Goal: Task Accomplishment & Management: Manage account settings

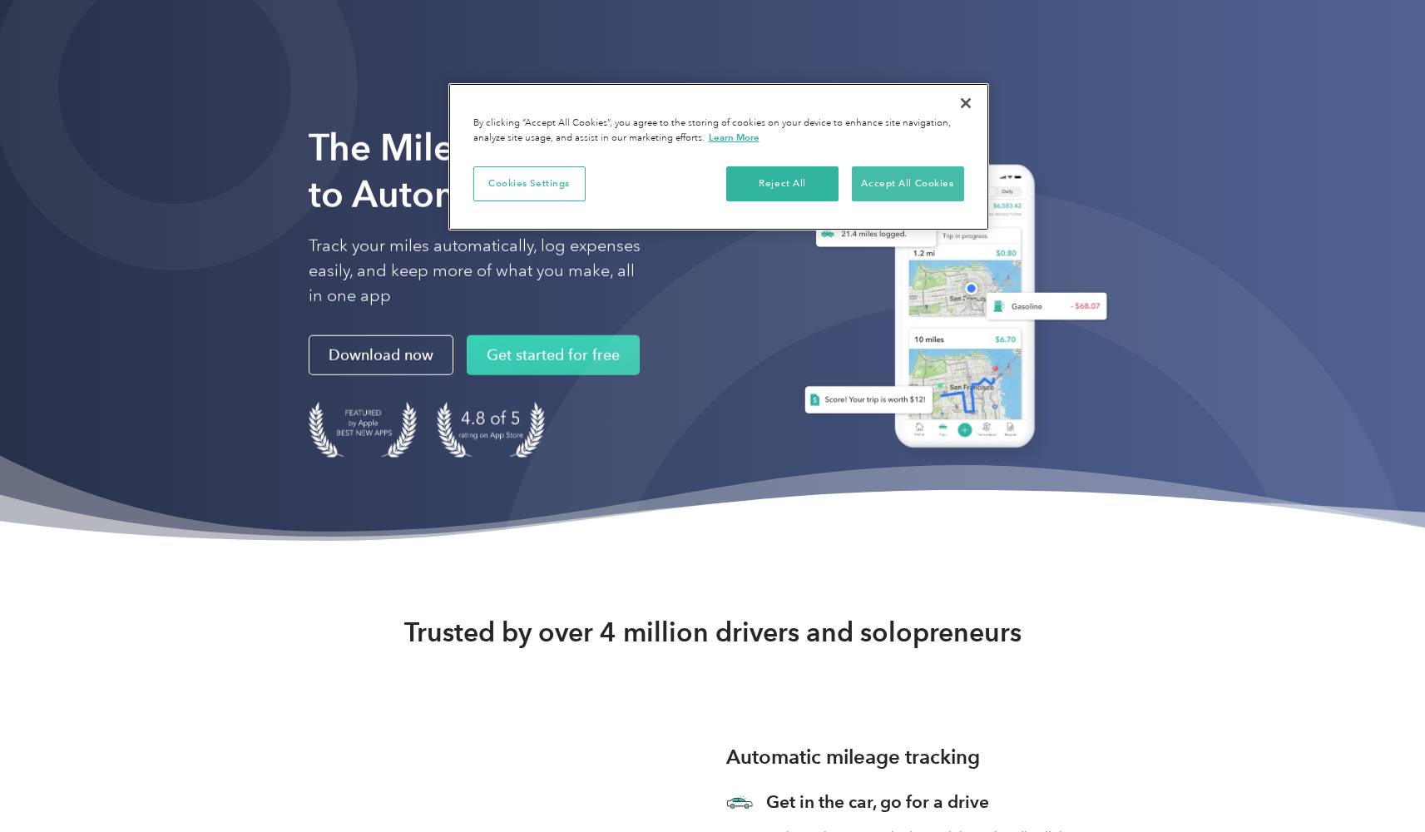
click at [888, 181] on button "Accept All Cookies" at bounding box center [908, 183] width 112 height 35
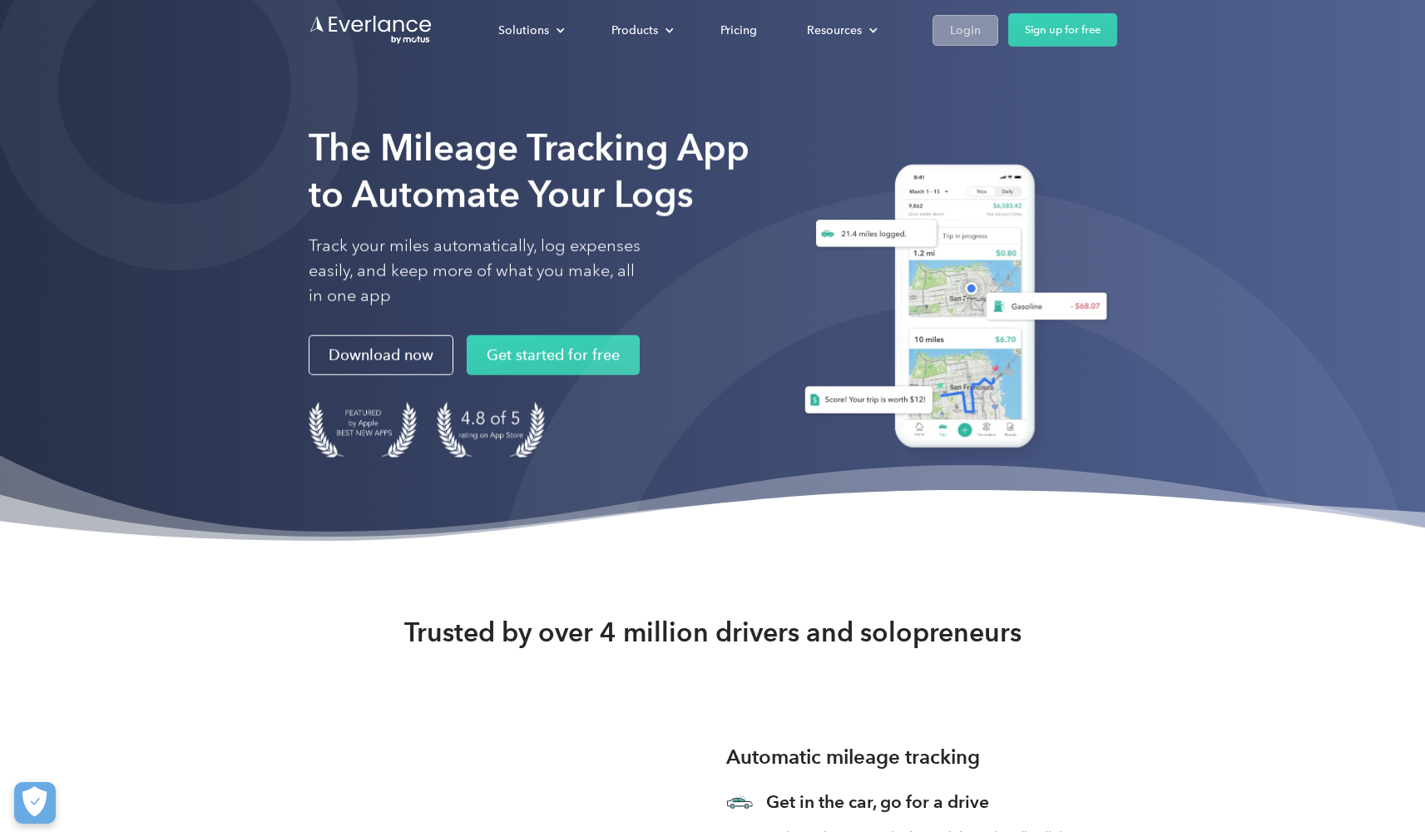
click at [953, 33] on div "Login" at bounding box center [965, 30] width 31 height 21
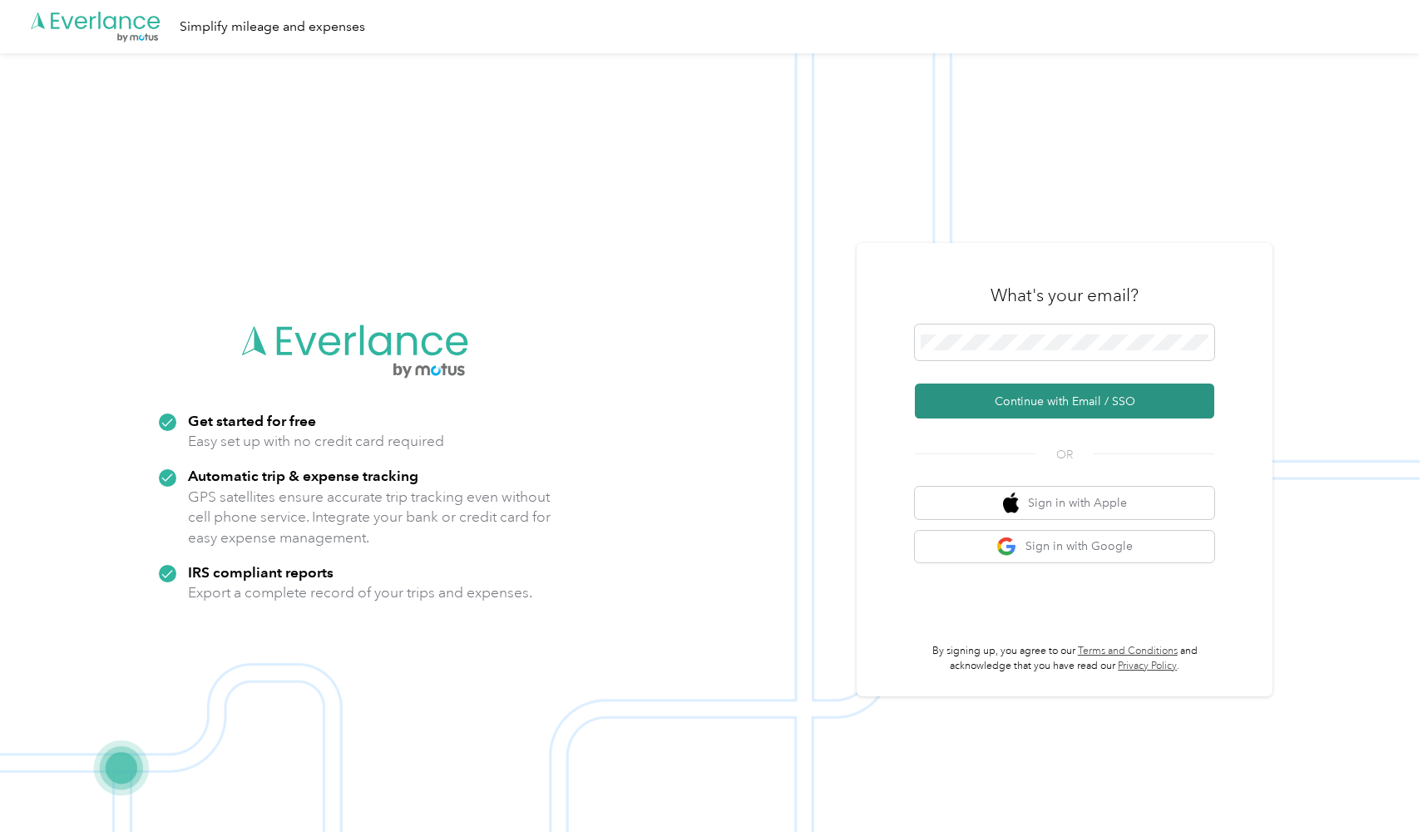
click at [993, 403] on button "Continue with Email / SSO" at bounding box center [1064, 400] width 299 height 35
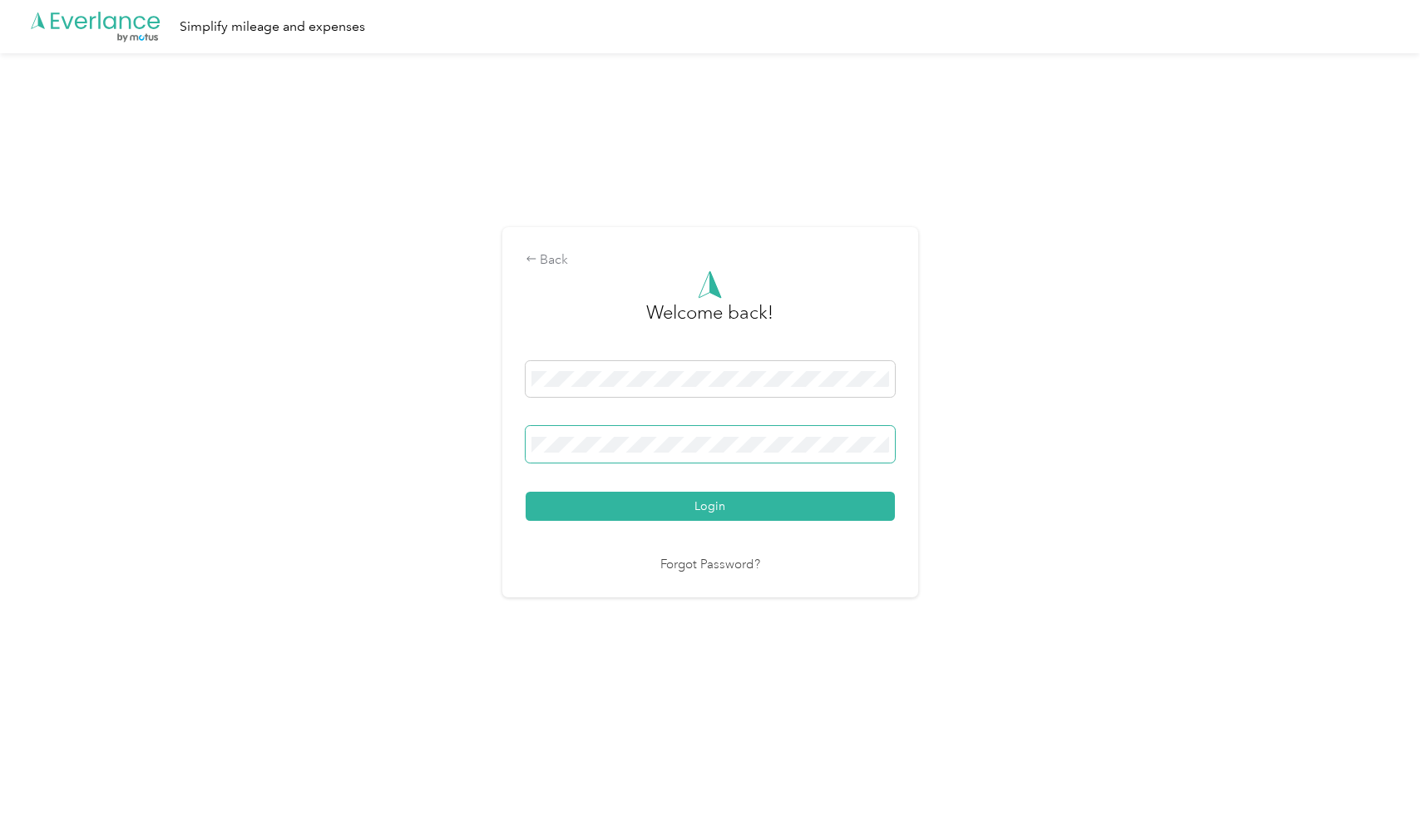
click at [714, 506] on button "Login" at bounding box center [710, 506] width 369 height 29
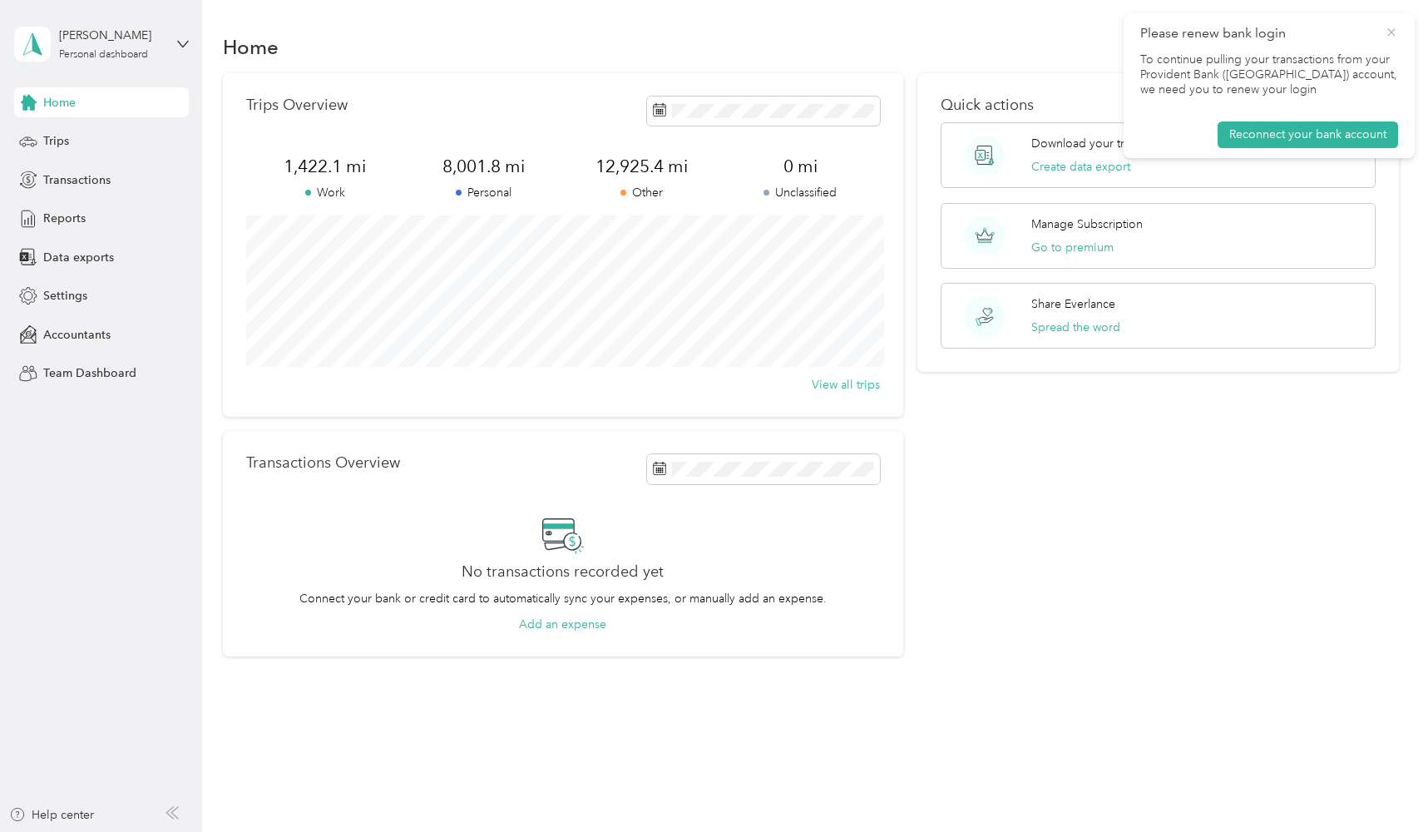
click at [1395, 32] on icon at bounding box center [1391, 32] width 13 height 15
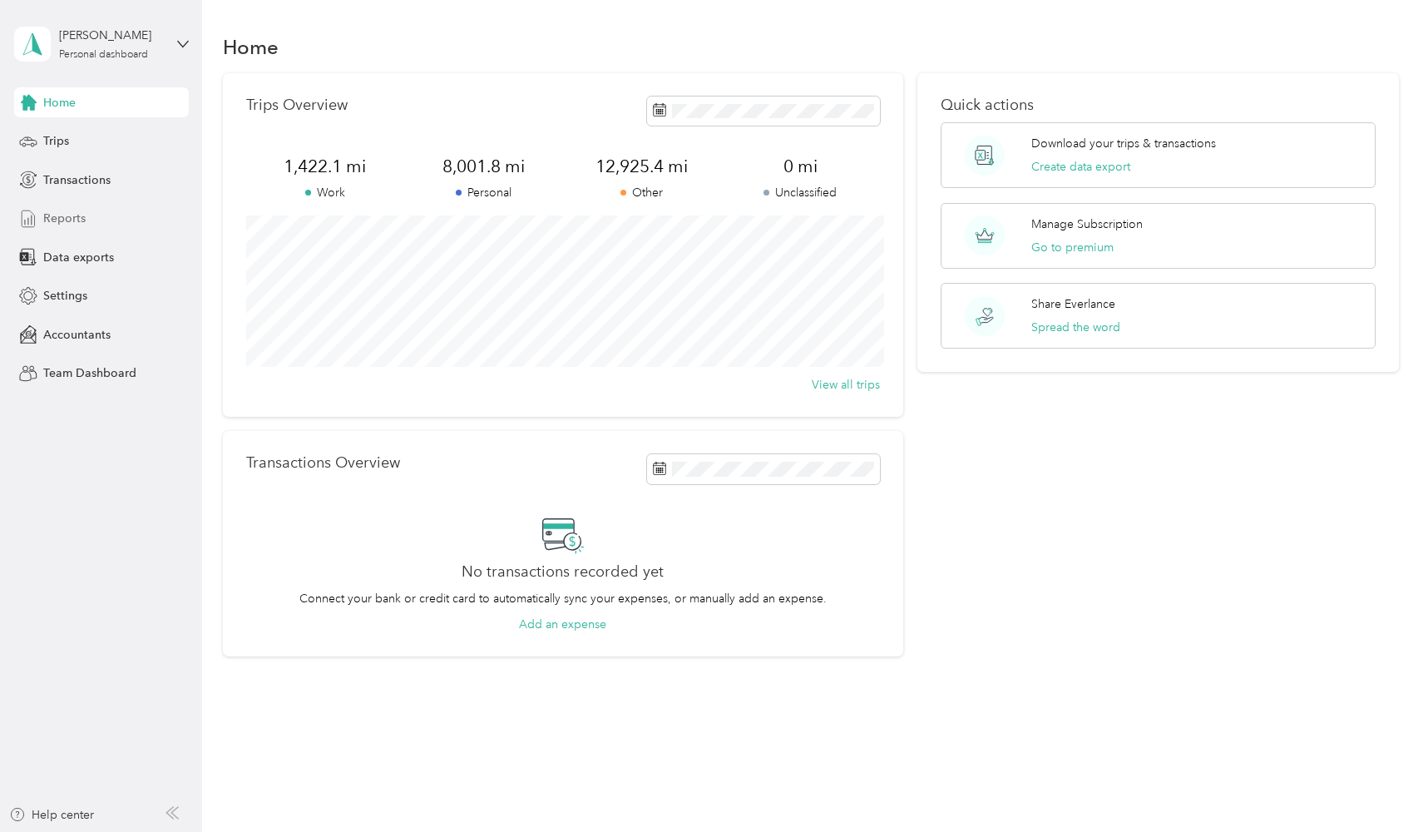
click at [54, 218] on span "Reports" at bounding box center [64, 218] width 42 height 17
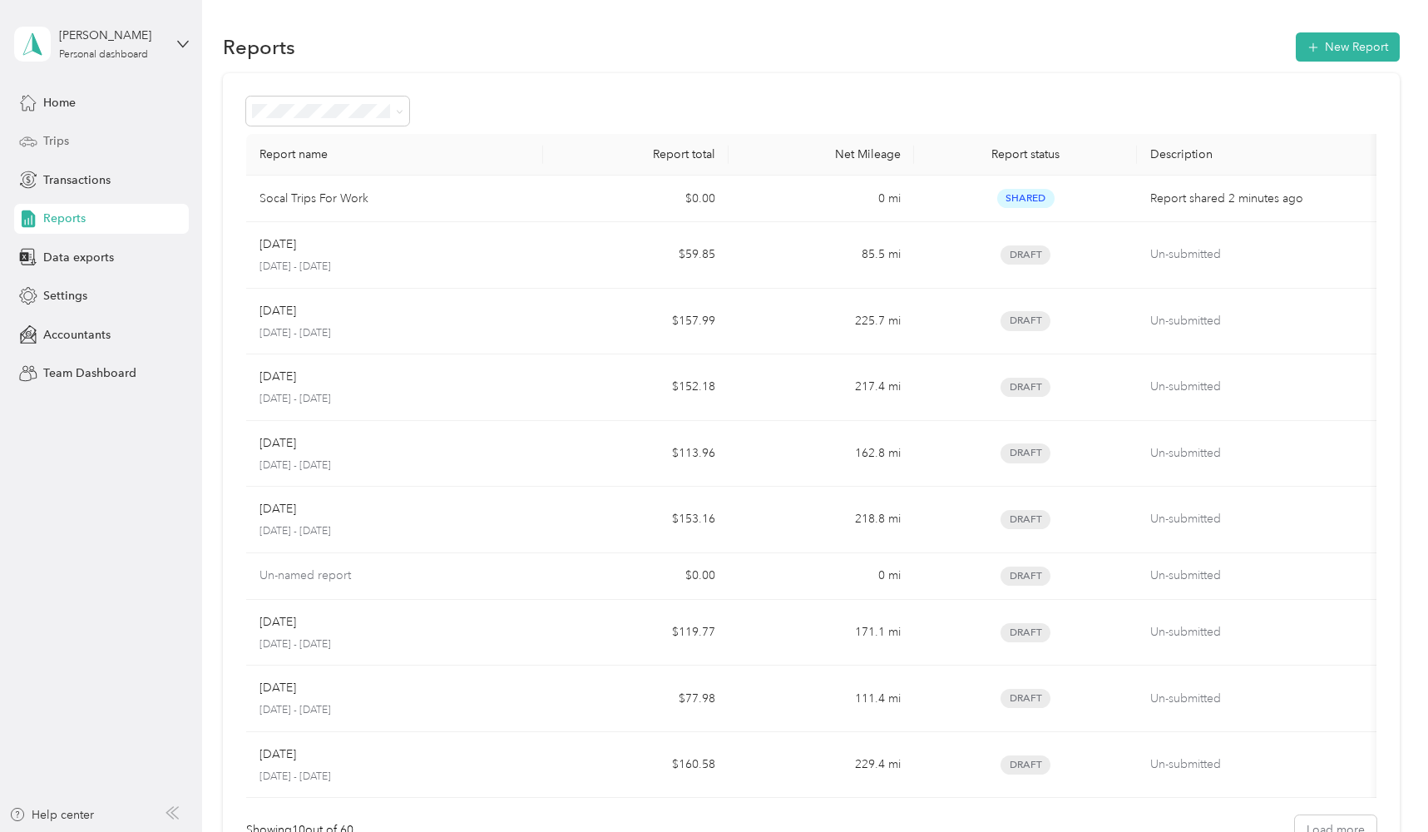
click at [52, 136] on span "Trips" at bounding box center [56, 140] width 26 height 17
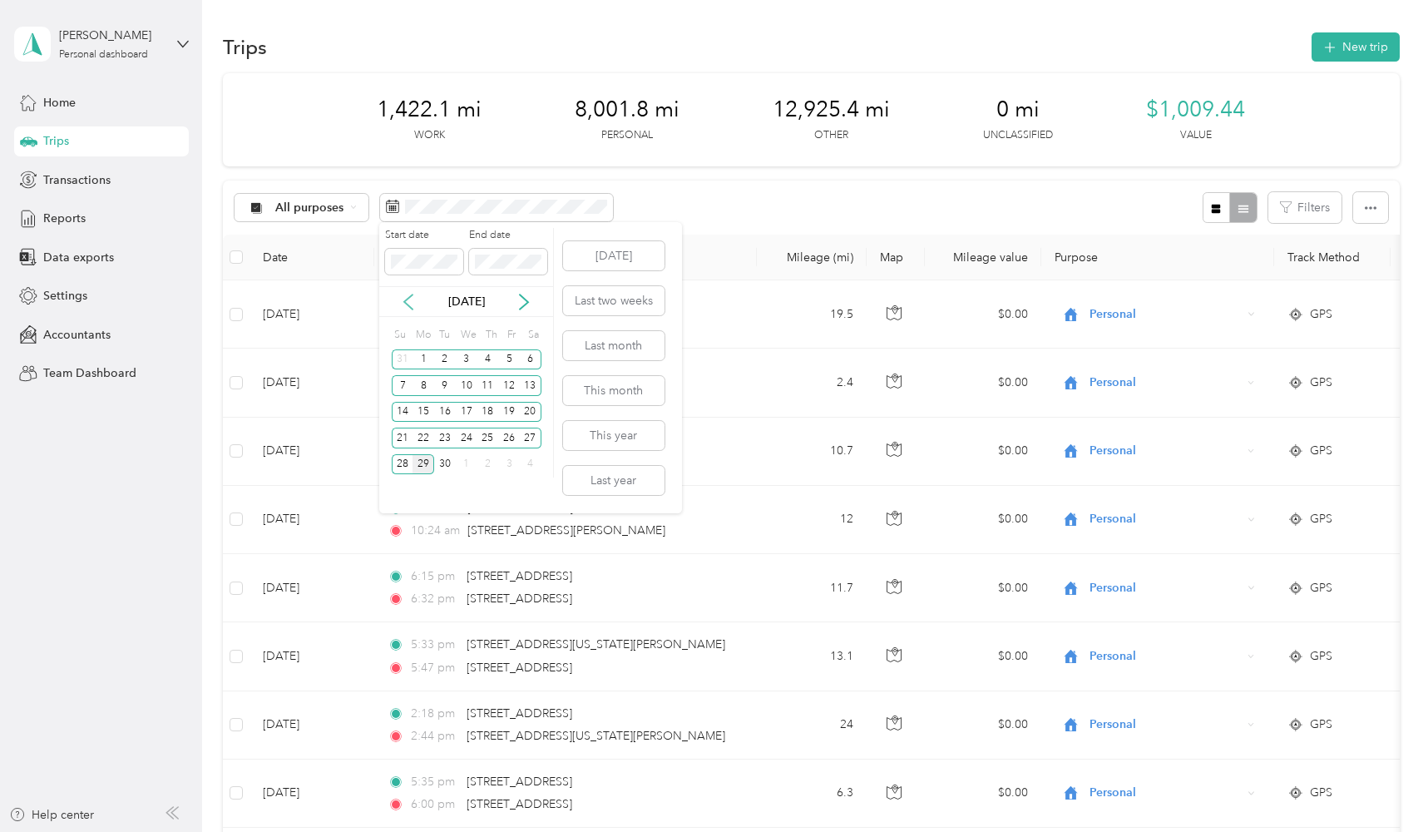
click at [411, 305] on icon at bounding box center [408, 302] width 17 height 17
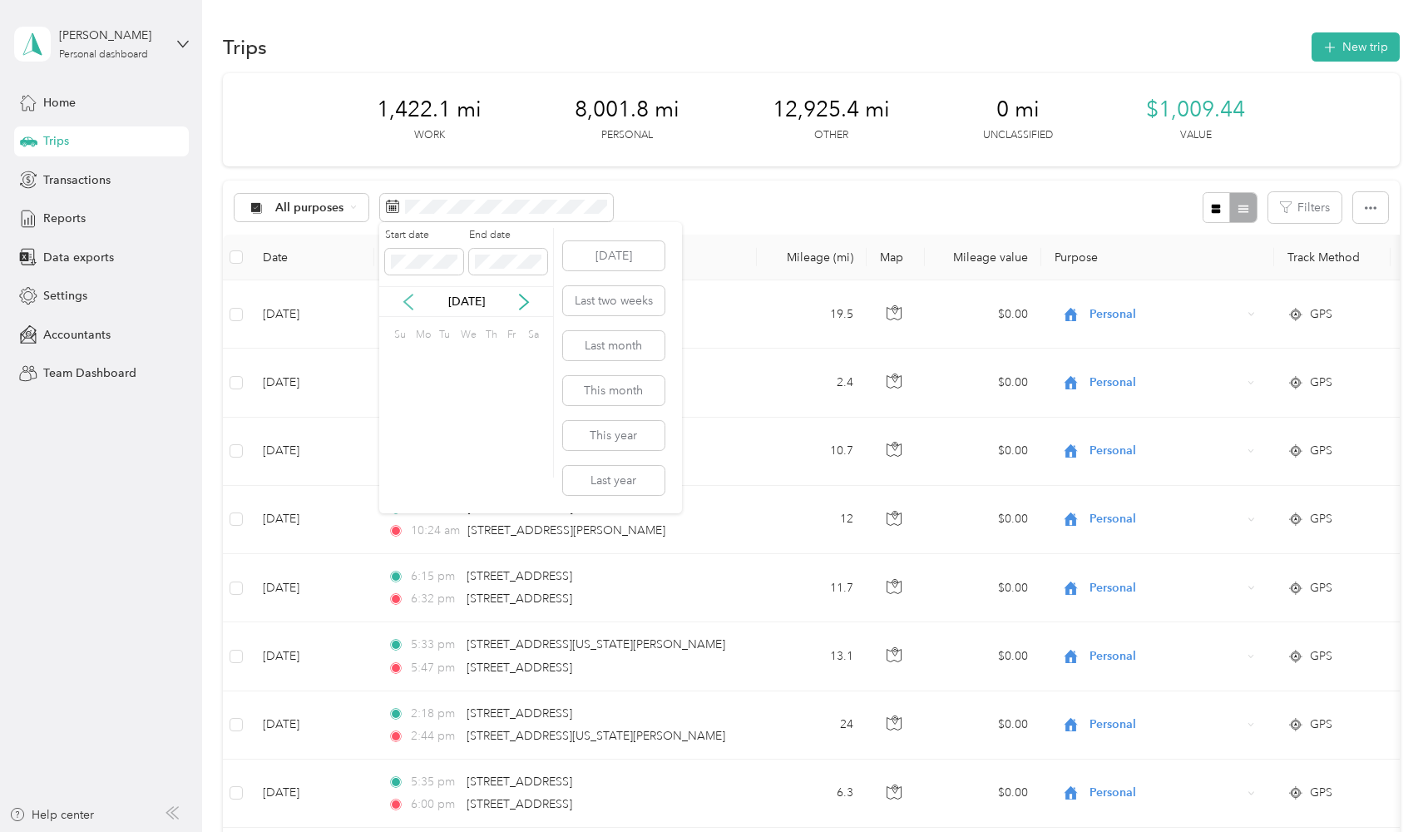
click at [411, 305] on icon at bounding box center [408, 302] width 17 height 17
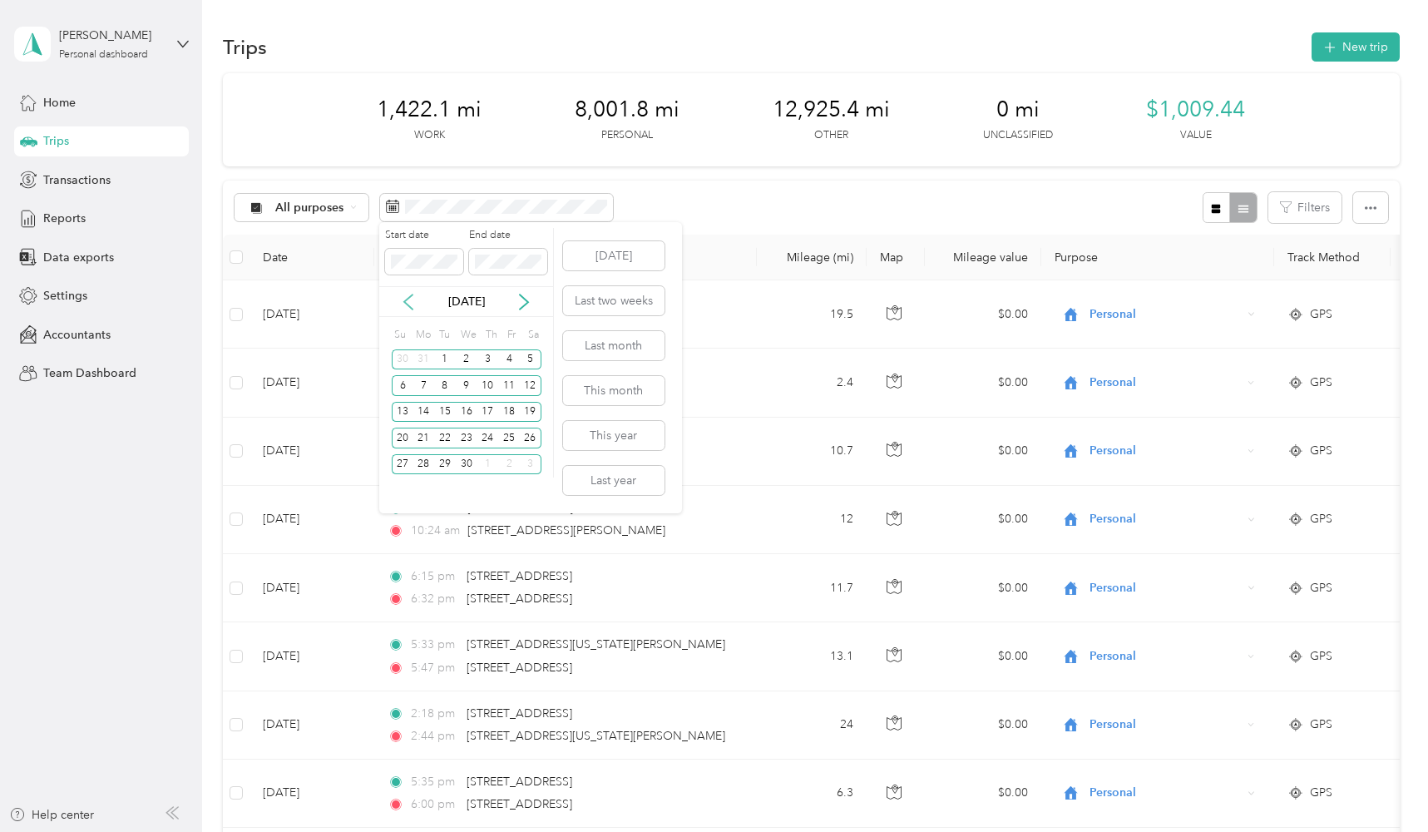
click at [411, 305] on icon at bounding box center [408, 302] width 17 height 17
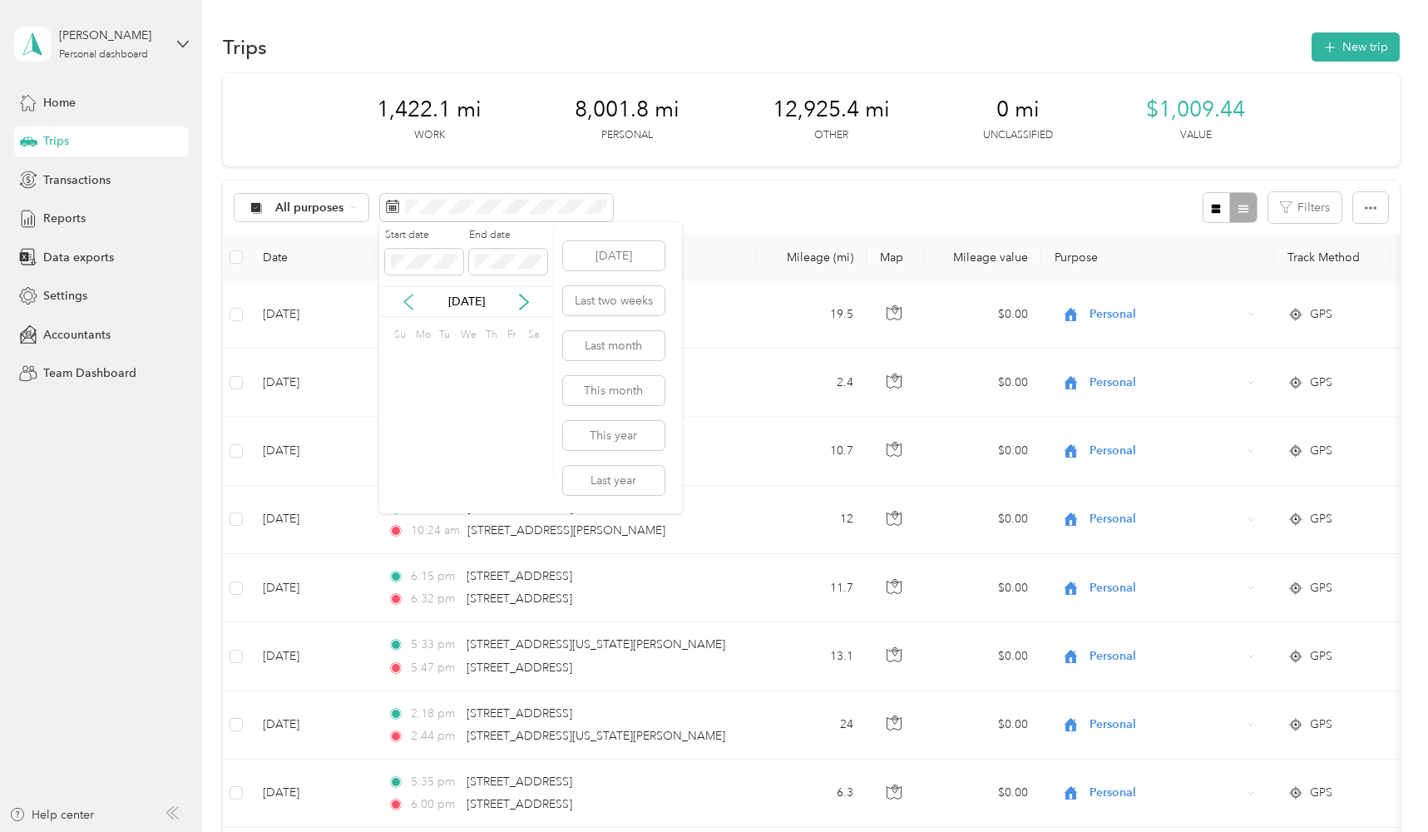
click at [411, 305] on icon at bounding box center [408, 302] width 17 height 17
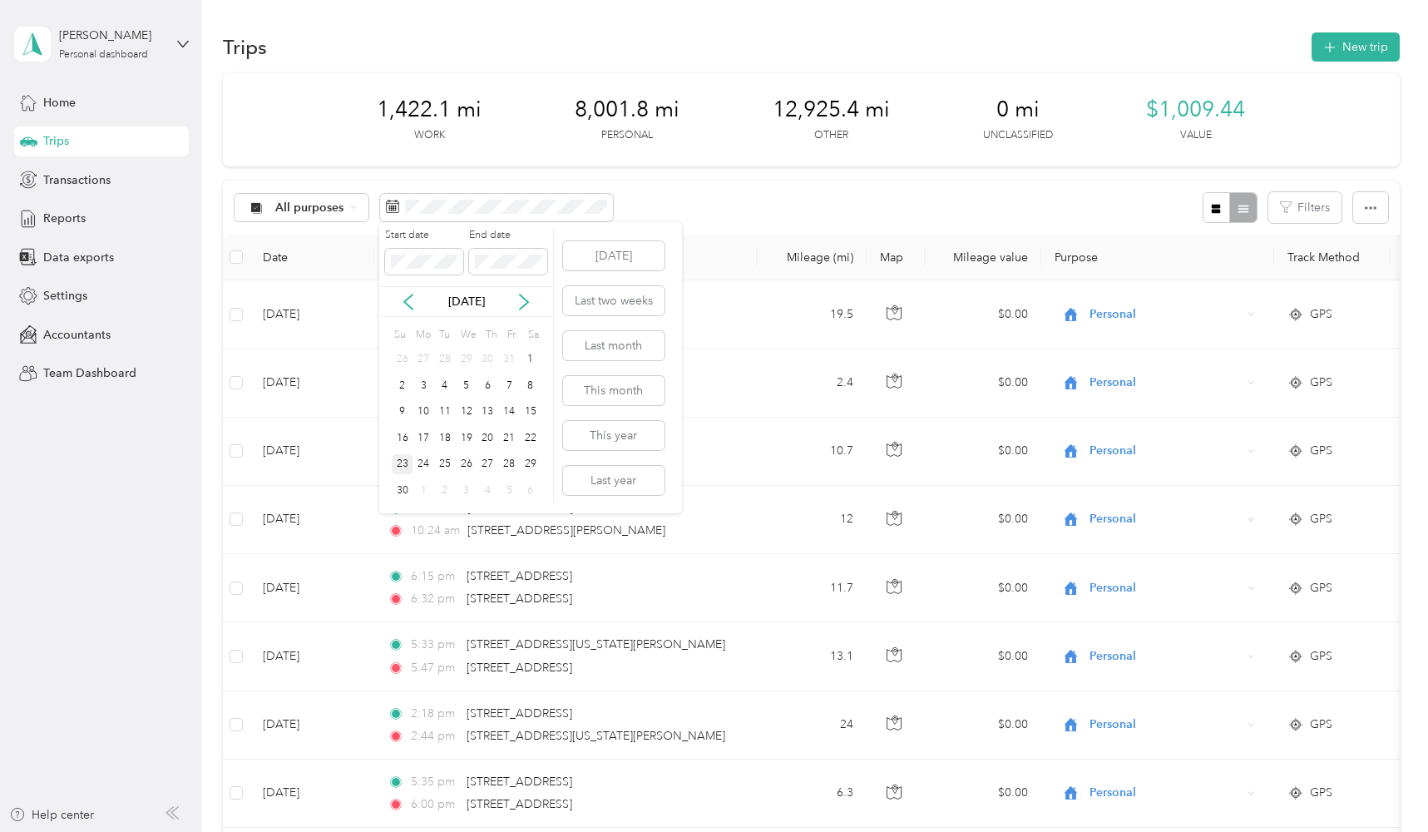
click at [403, 463] on div "23" at bounding box center [403, 464] width 22 height 21
click at [525, 300] on icon at bounding box center [524, 302] width 17 height 17
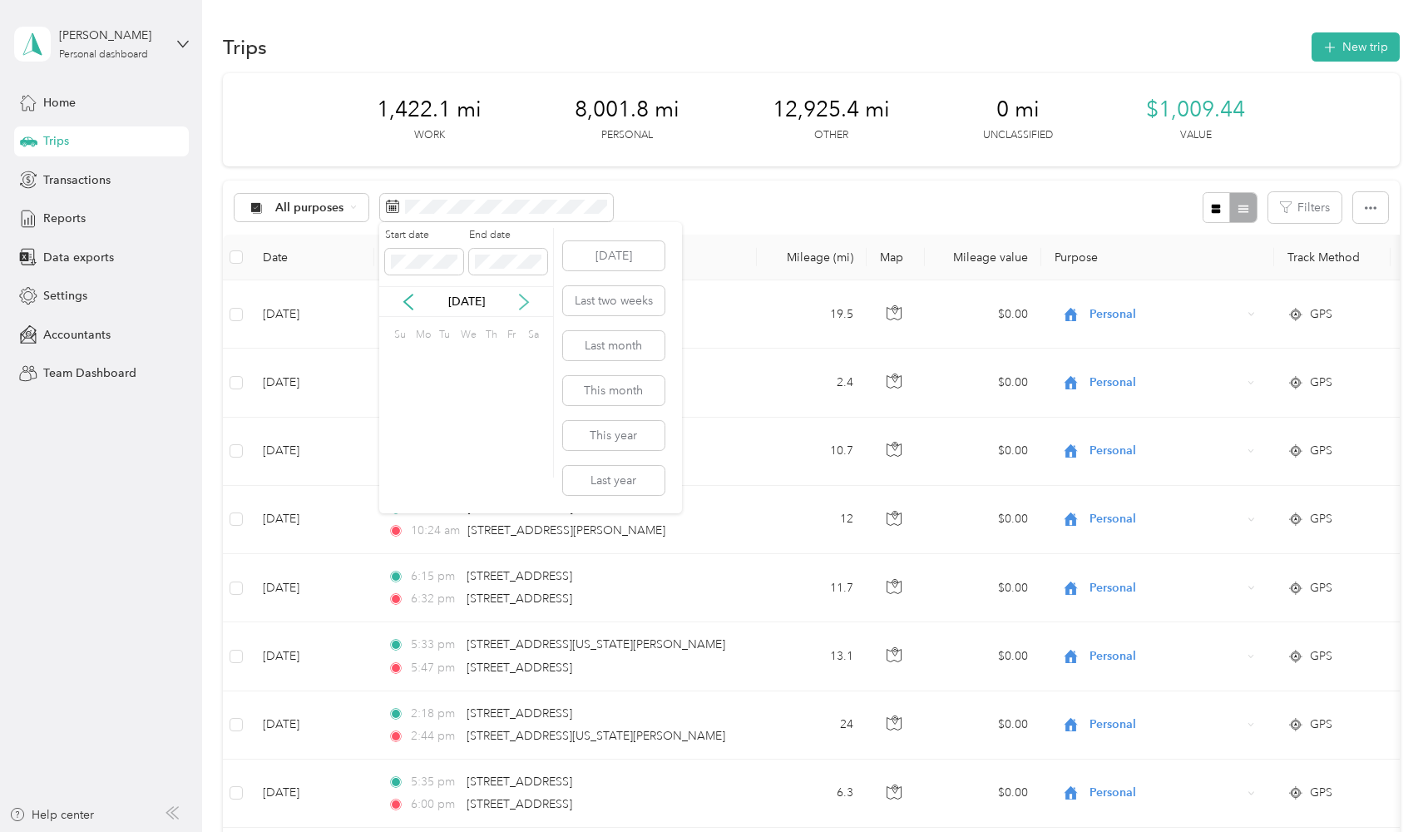
click at [525, 300] on icon at bounding box center [524, 302] width 17 height 17
click at [446, 471] on div "31" at bounding box center [445, 464] width 22 height 21
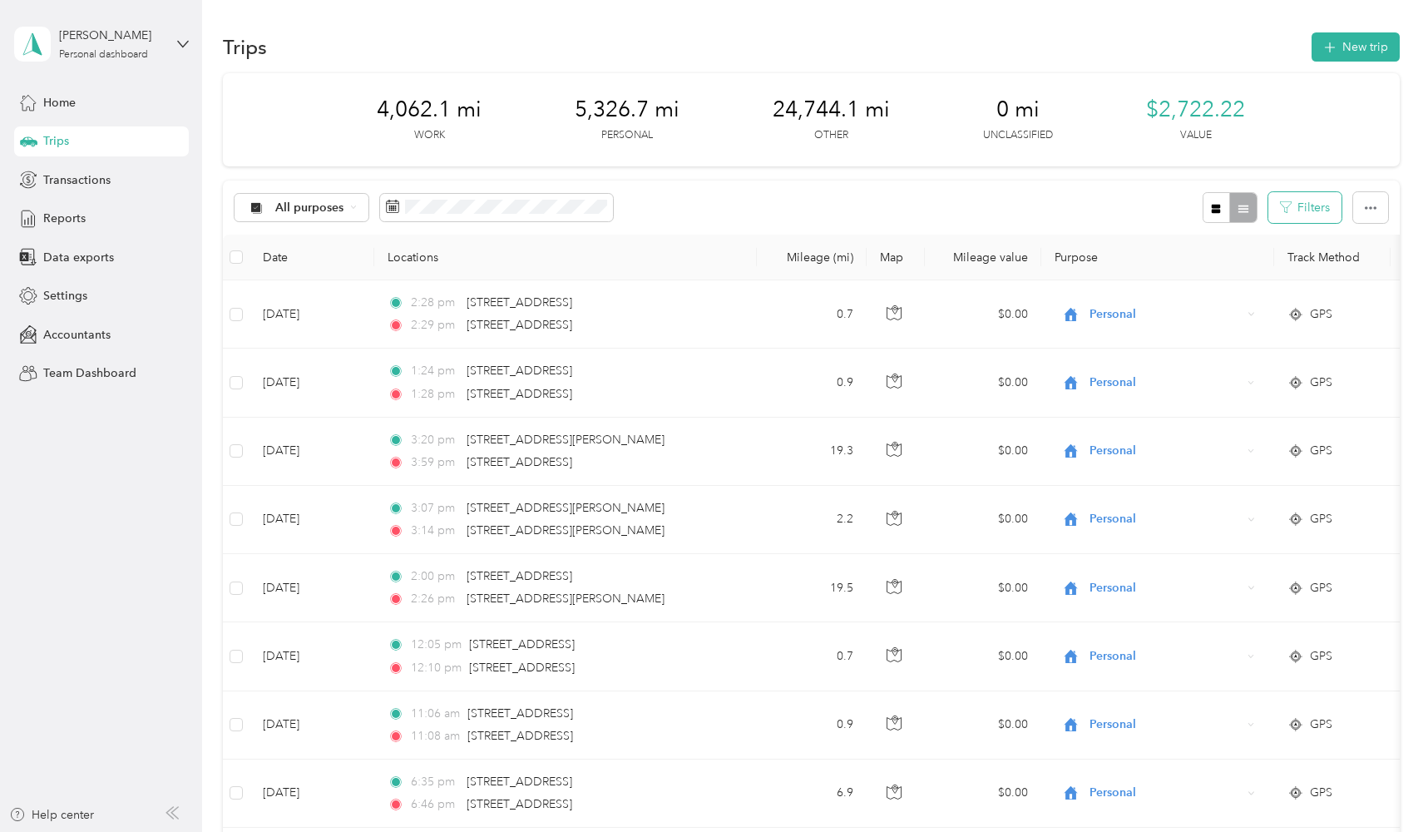
click at [1289, 204] on icon "button" at bounding box center [1286, 207] width 12 height 12
click at [1308, 206] on button "Filters" at bounding box center [1304, 207] width 73 height 31
click at [1307, 208] on button "Filters" at bounding box center [1304, 207] width 73 height 31
click at [341, 197] on div "All purposes" at bounding box center [302, 208] width 135 height 28
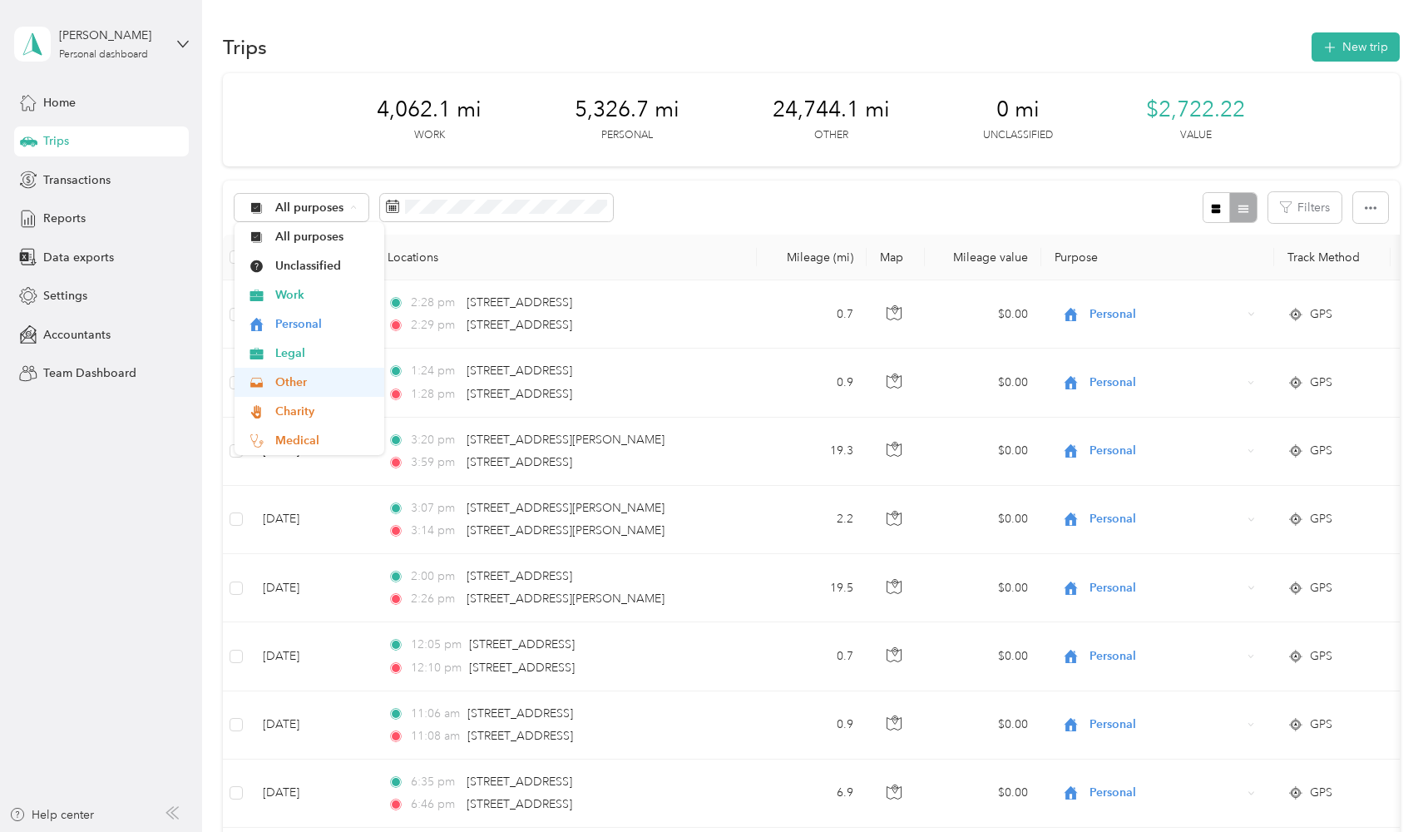
scroll to position [116, 0]
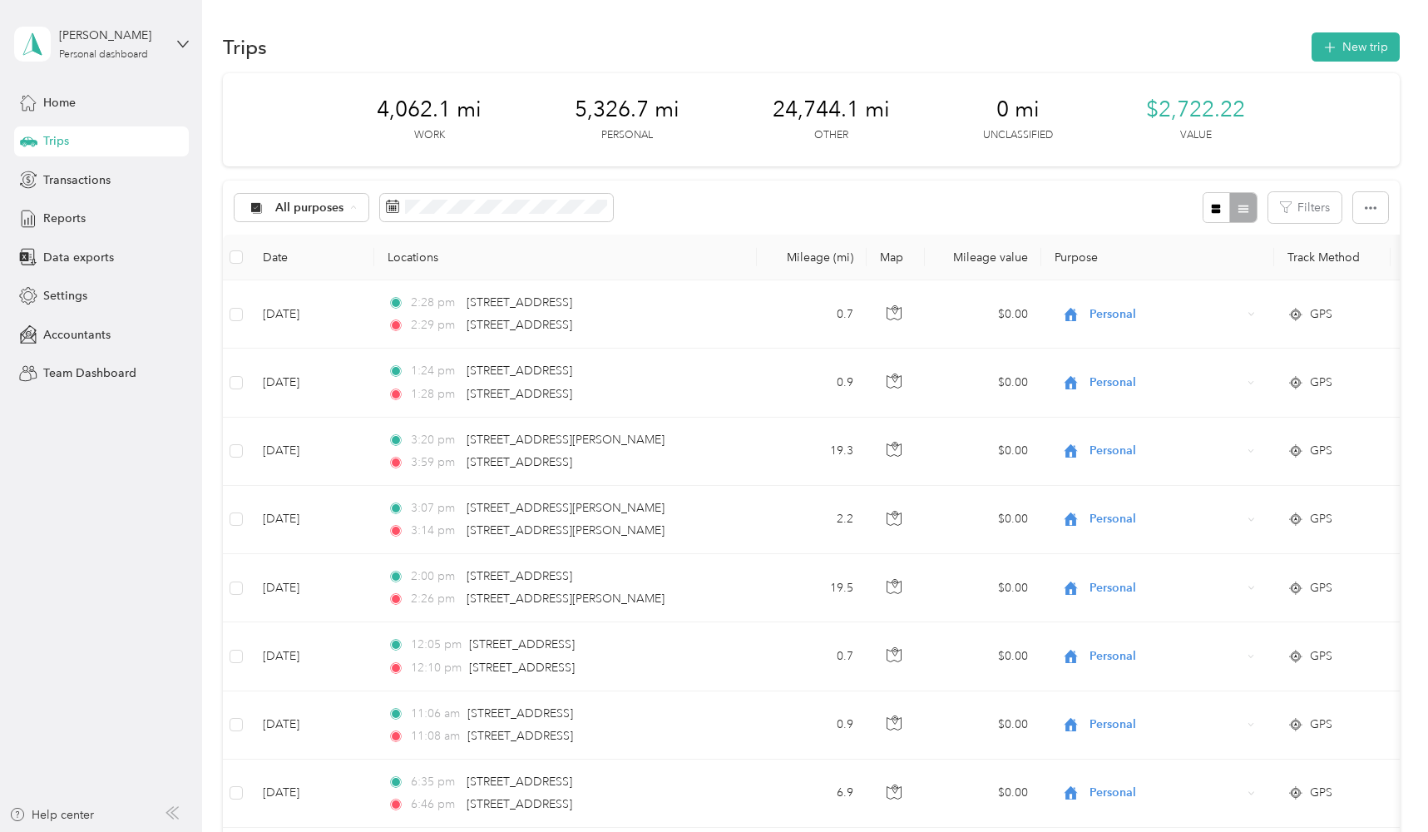
click at [317, 445] on span "Reimbursed Work" at bounding box center [323, 440] width 97 height 17
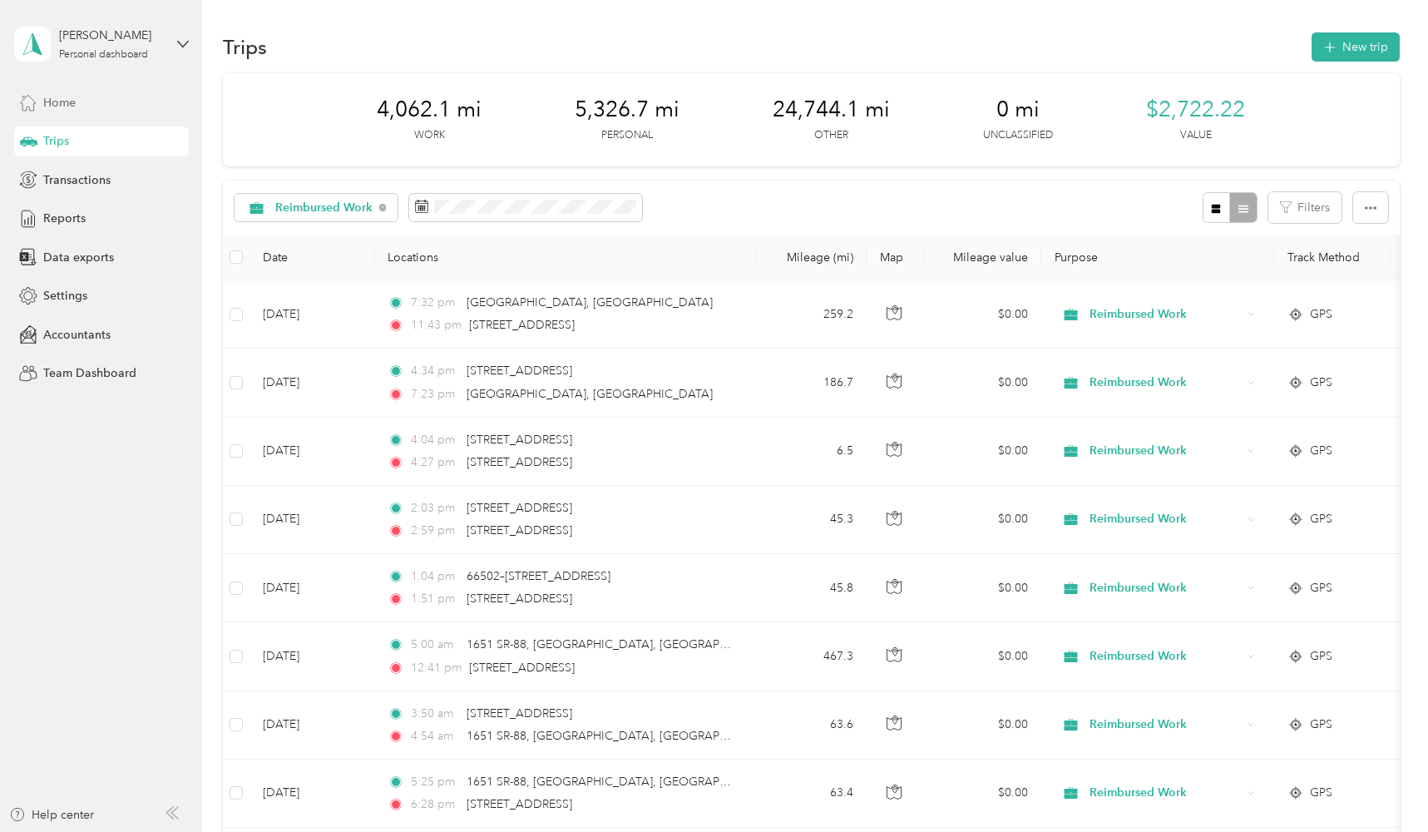
click at [73, 101] on span "Home" at bounding box center [59, 102] width 32 height 17
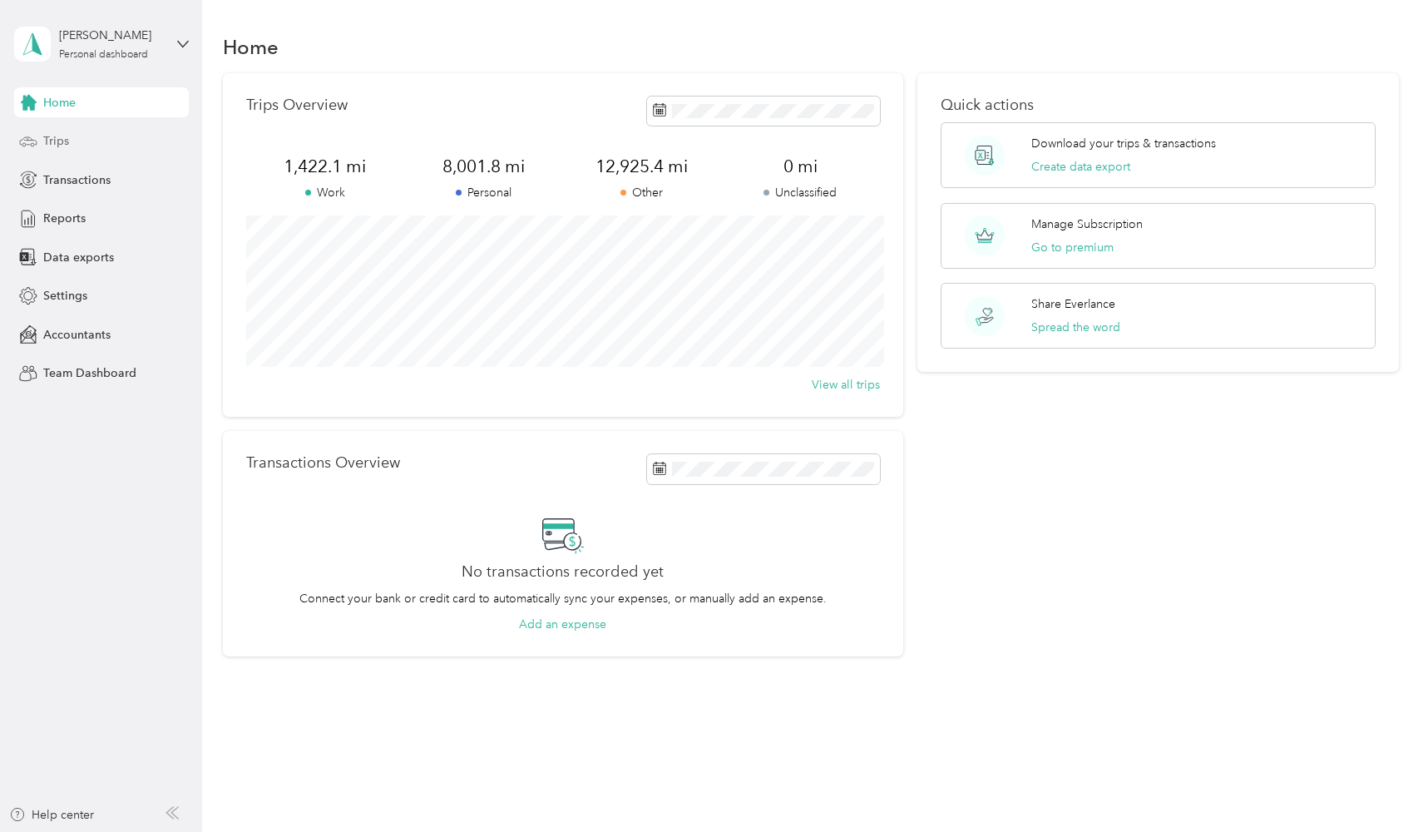
click at [74, 141] on div "Trips" at bounding box center [101, 141] width 175 height 30
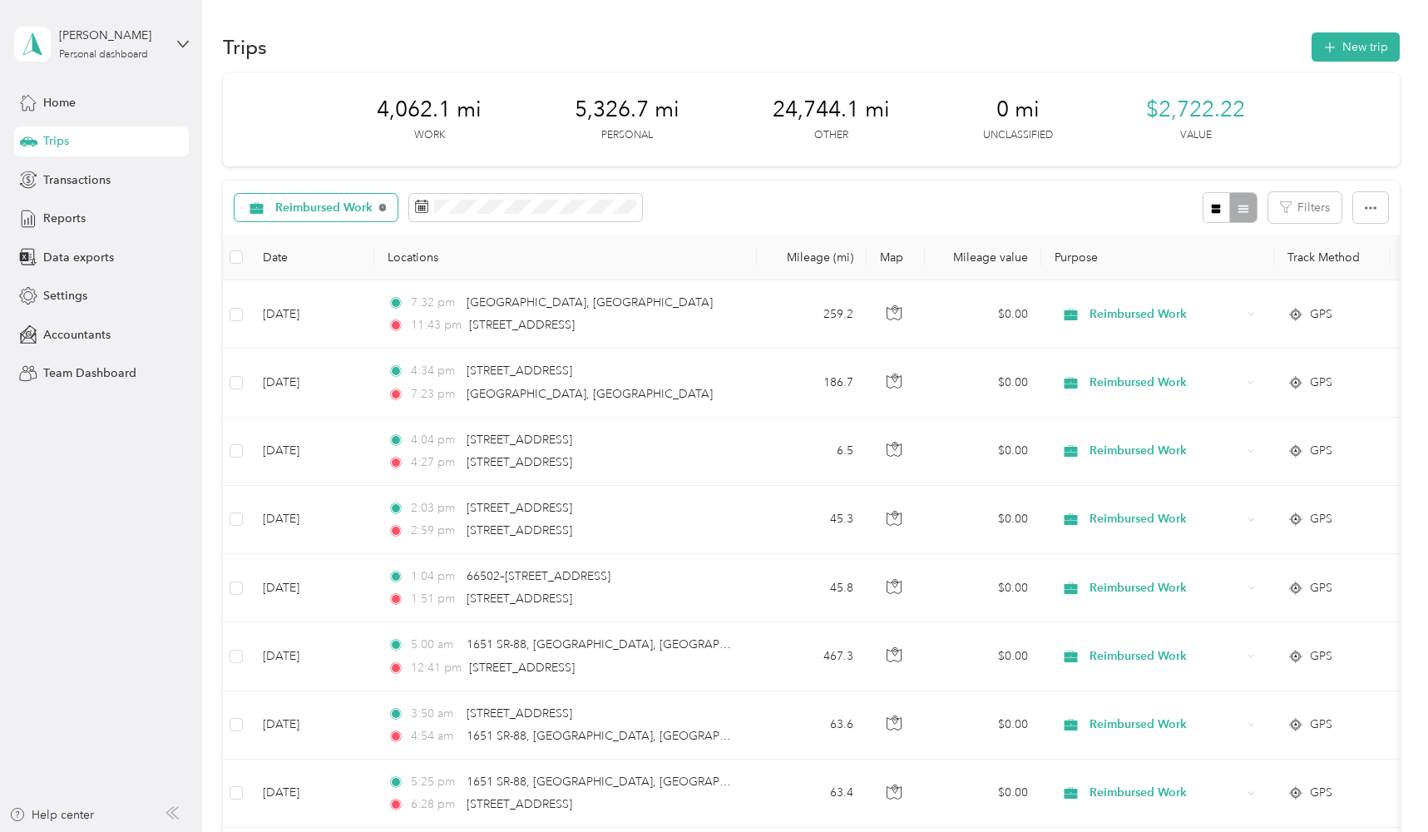
click at [382, 205] on icon at bounding box center [382, 207] width 7 height 7
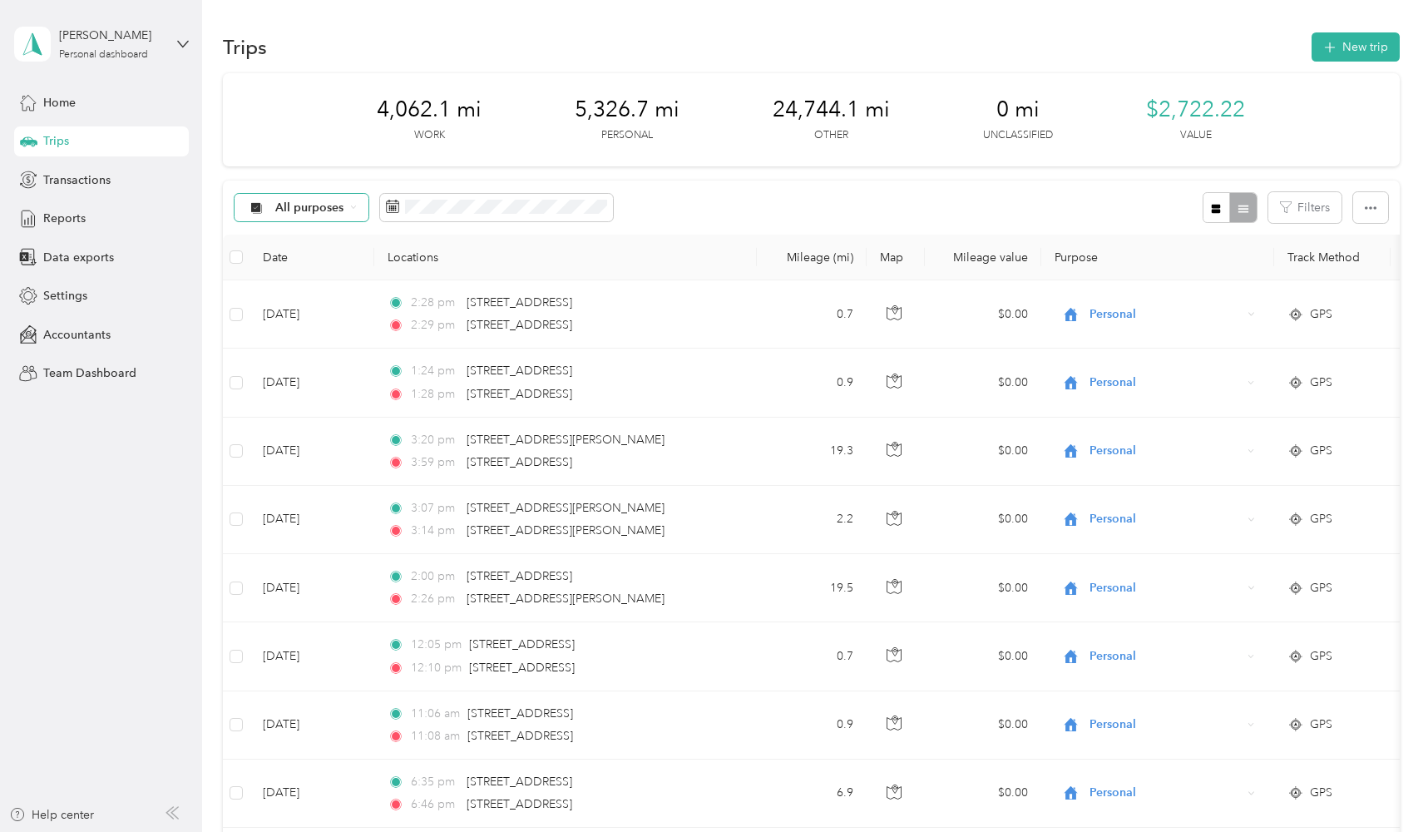
click at [351, 213] on div "All purposes" at bounding box center [302, 208] width 135 height 28
click at [315, 358] on span "Moving" at bounding box center [323, 351] width 97 height 17
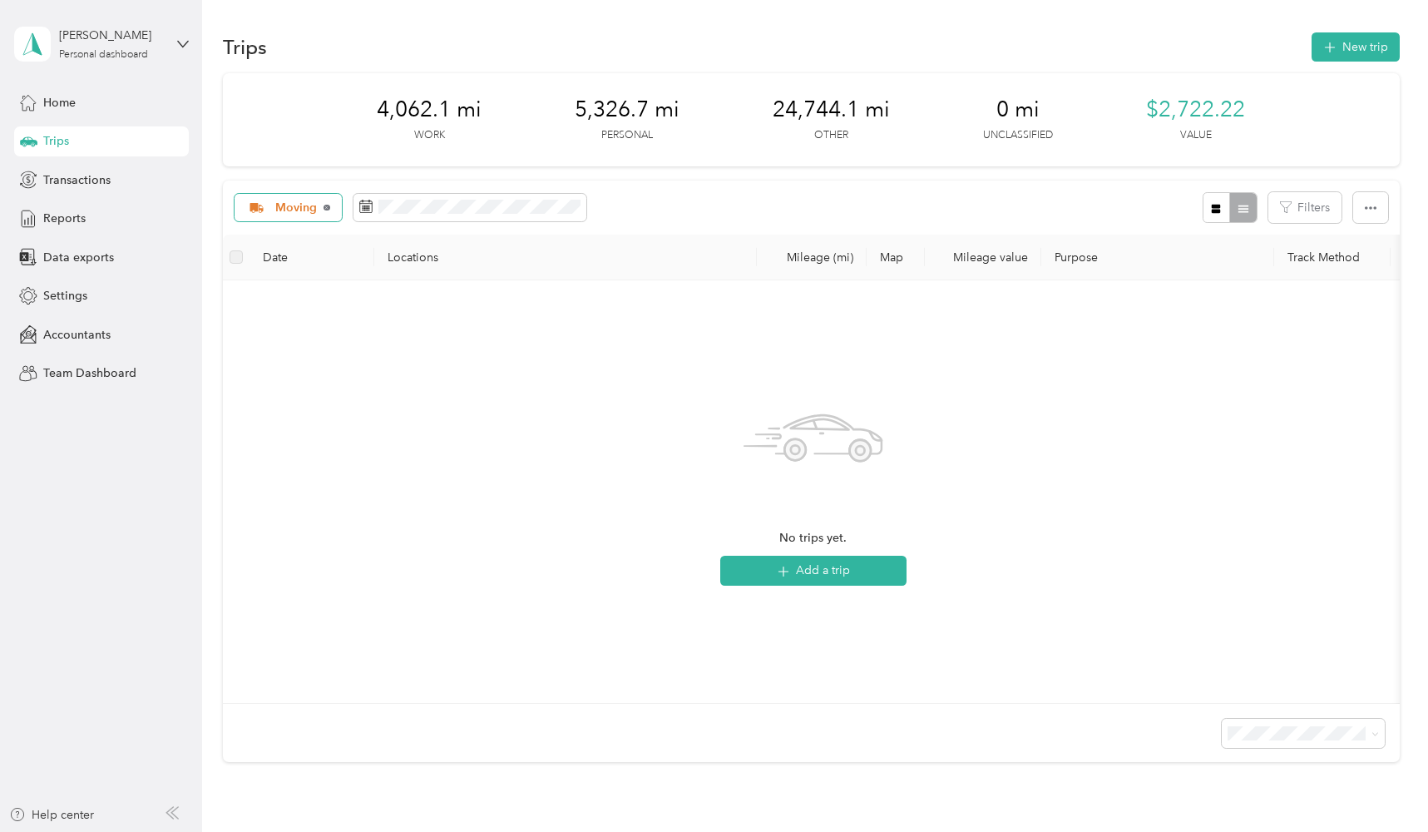
click at [328, 206] on icon at bounding box center [327, 208] width 7 height 7
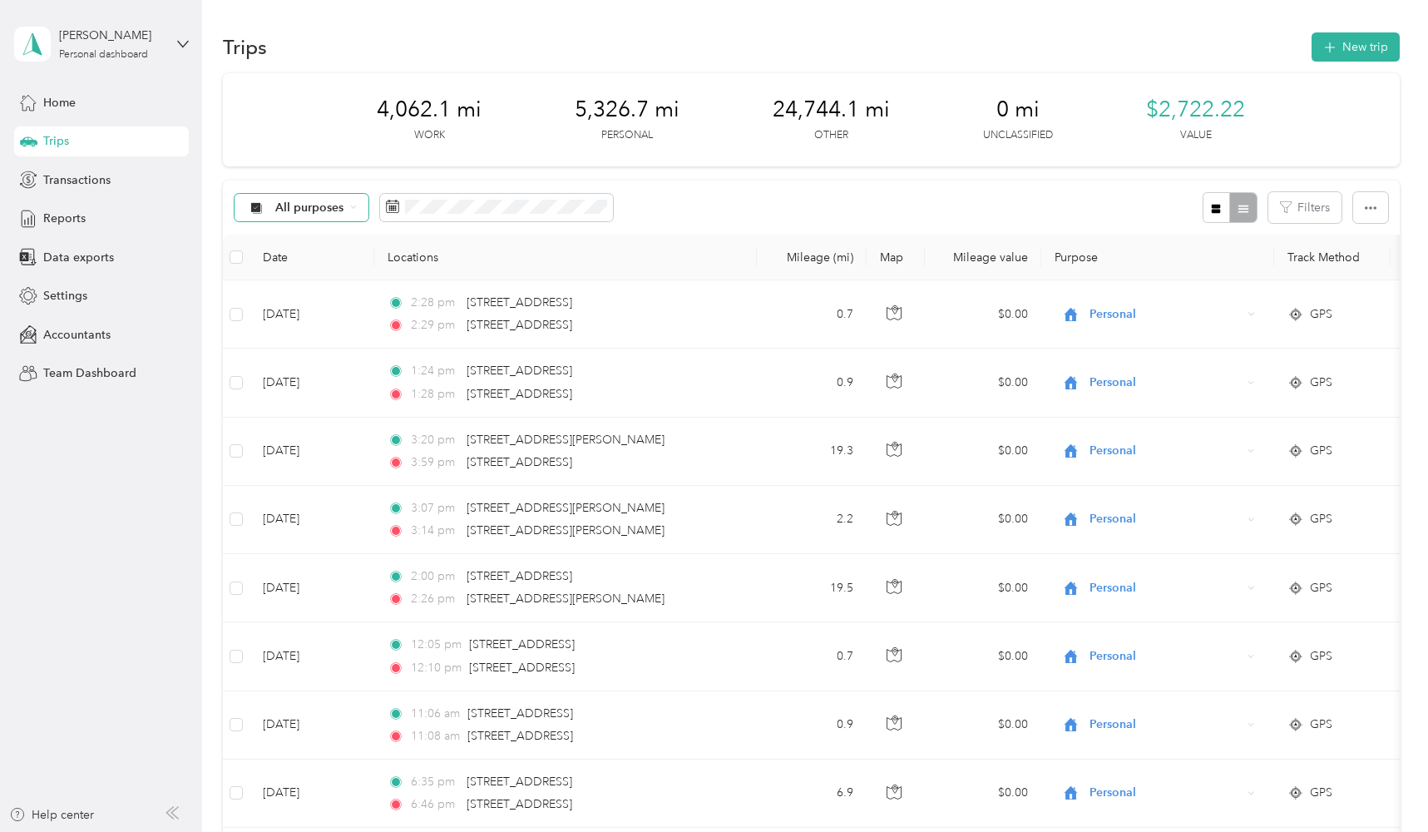
click at [321, 202] on span "All purposes" at bounding box center [309, 208] width 69 height 12
click at [304, 350] on span "Legal" at bounding box center [323, 345] width 97 height 17
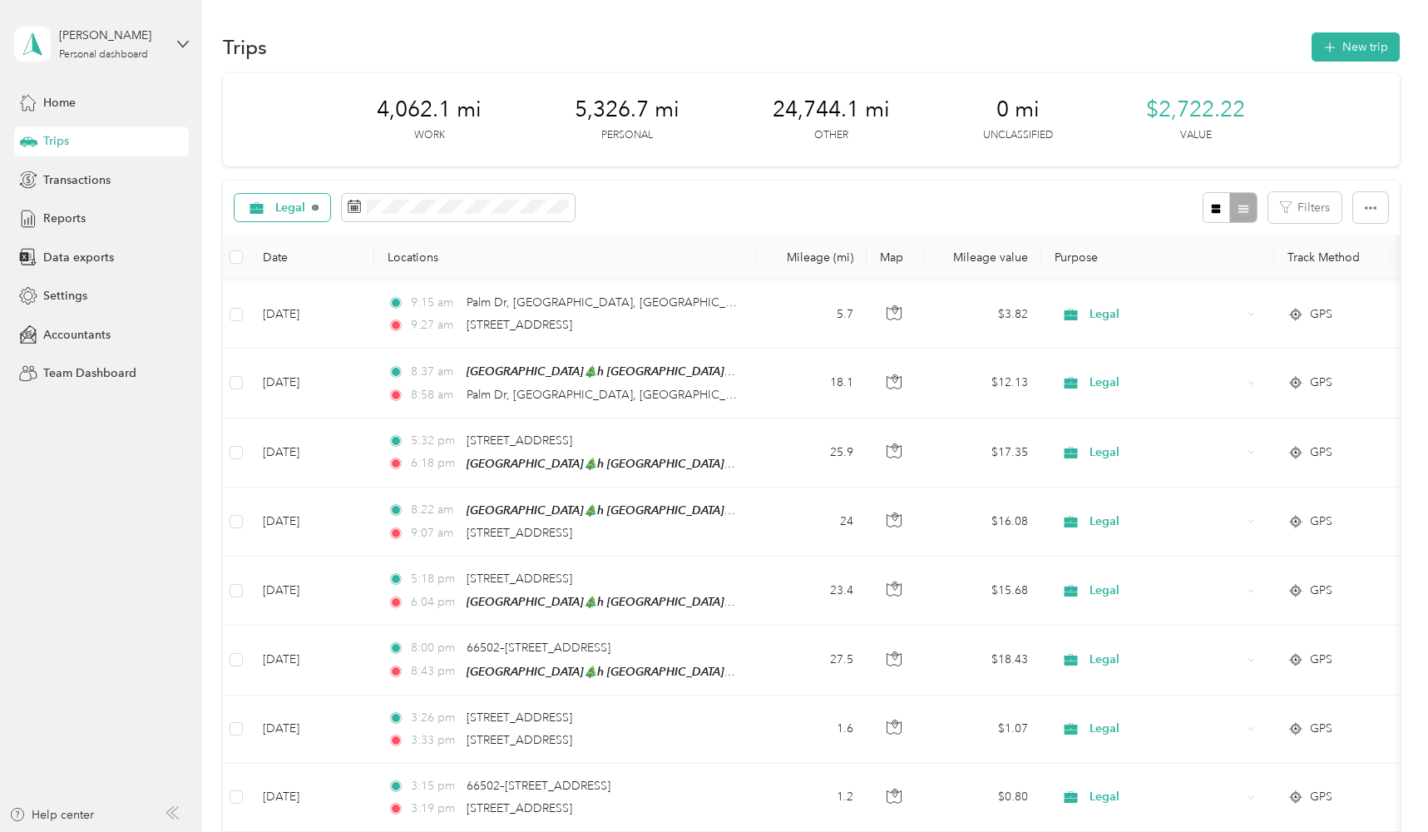
click at [314, 209] on icon at bounding box center [315, 208] width 7 height 7
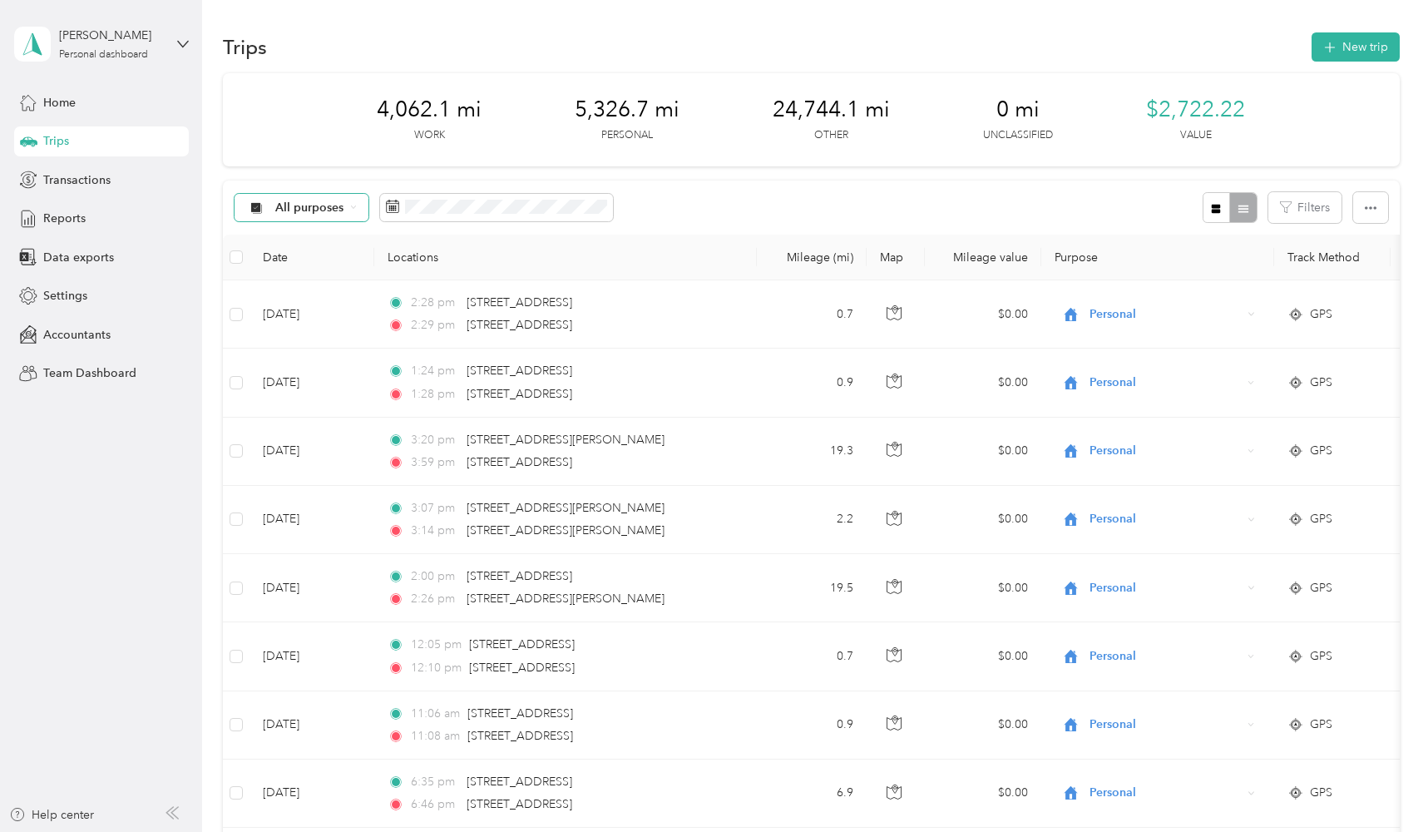
click at [314, 209] on span "All purposes" at bounding box center [309, 208] width 69 height 12
click at [315, 447] on li "Reimbursed Work" at bounding box center [310, 440] width 151 height 29
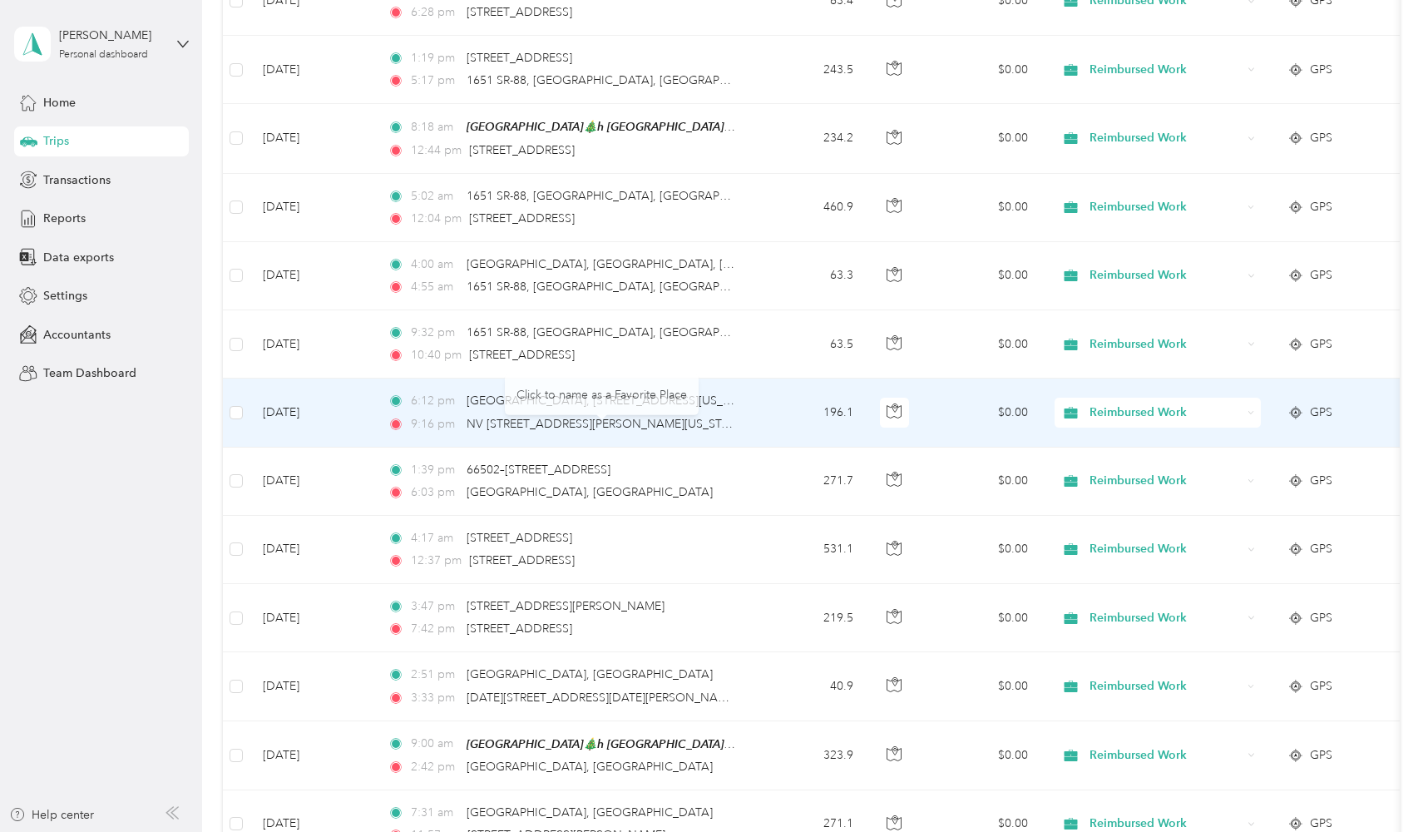
scroll to position [1450, 0]
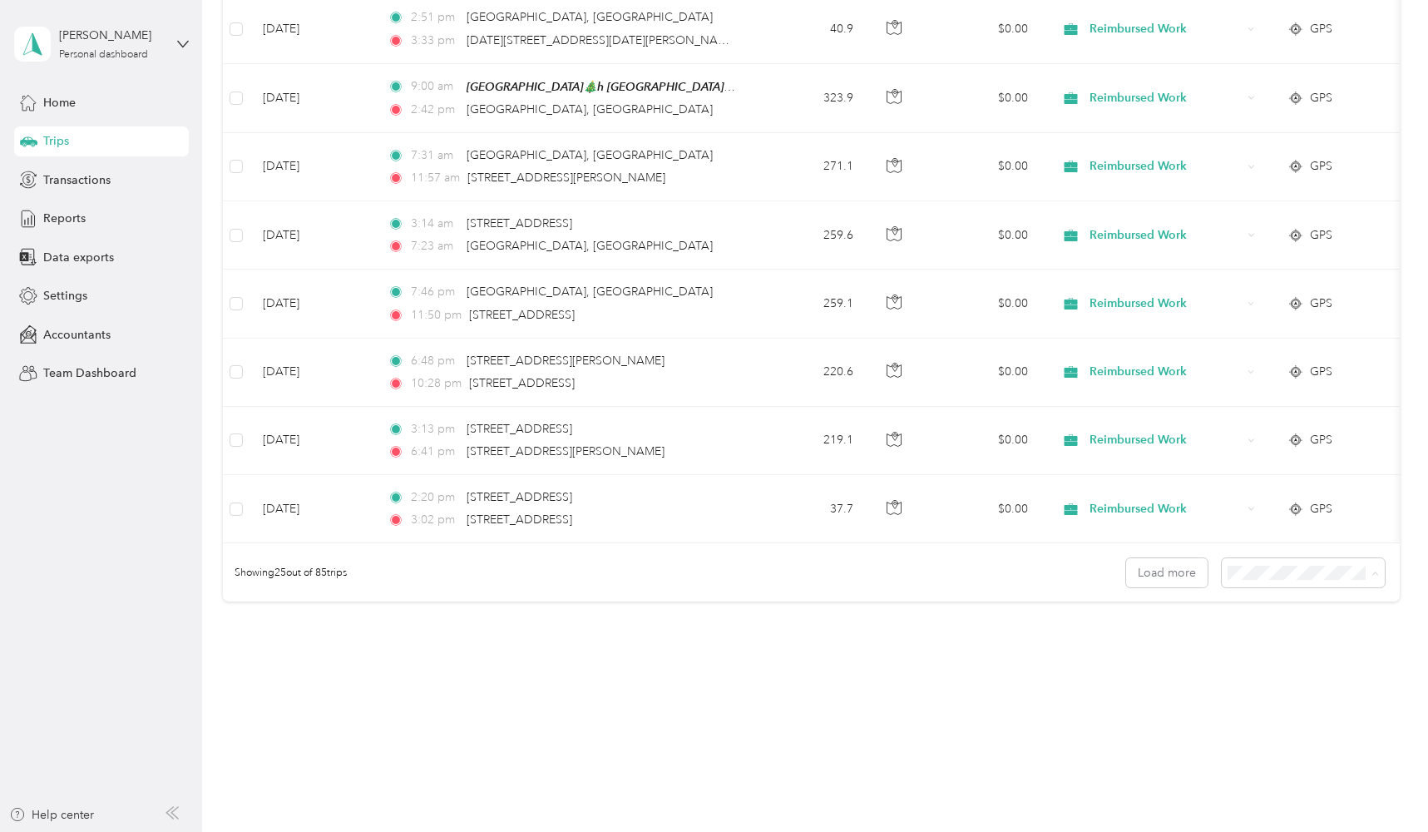
click at [1269, 666] on li "100 per load" at bounding box center [1307, 661] width 163 height 29
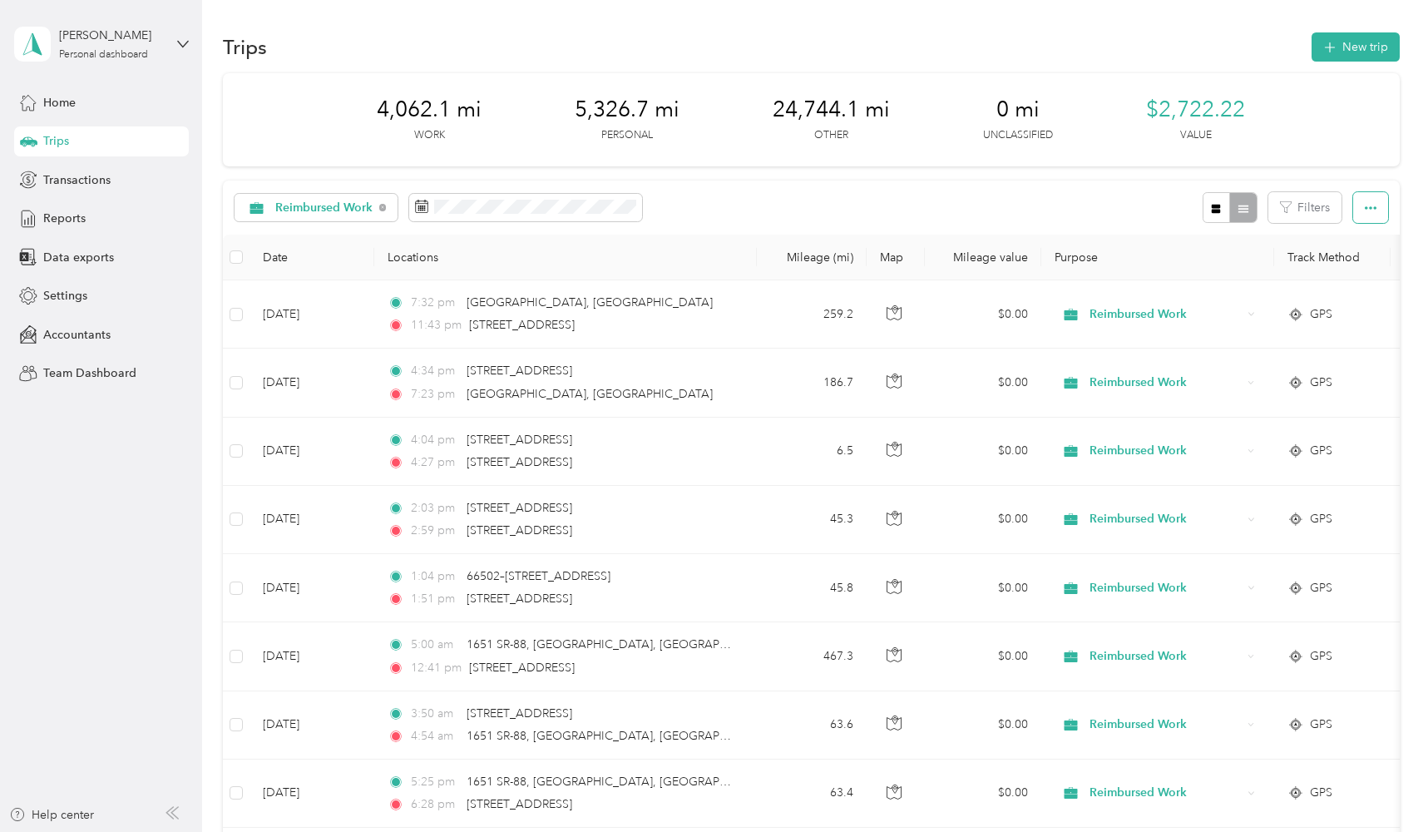
click at [1376, 210] on icon "button" at bounding box center [1371, 208] width 12 height 12
click at [1354, 260] on span "Export" at bounding box center [1350, 267] width 35 height 14
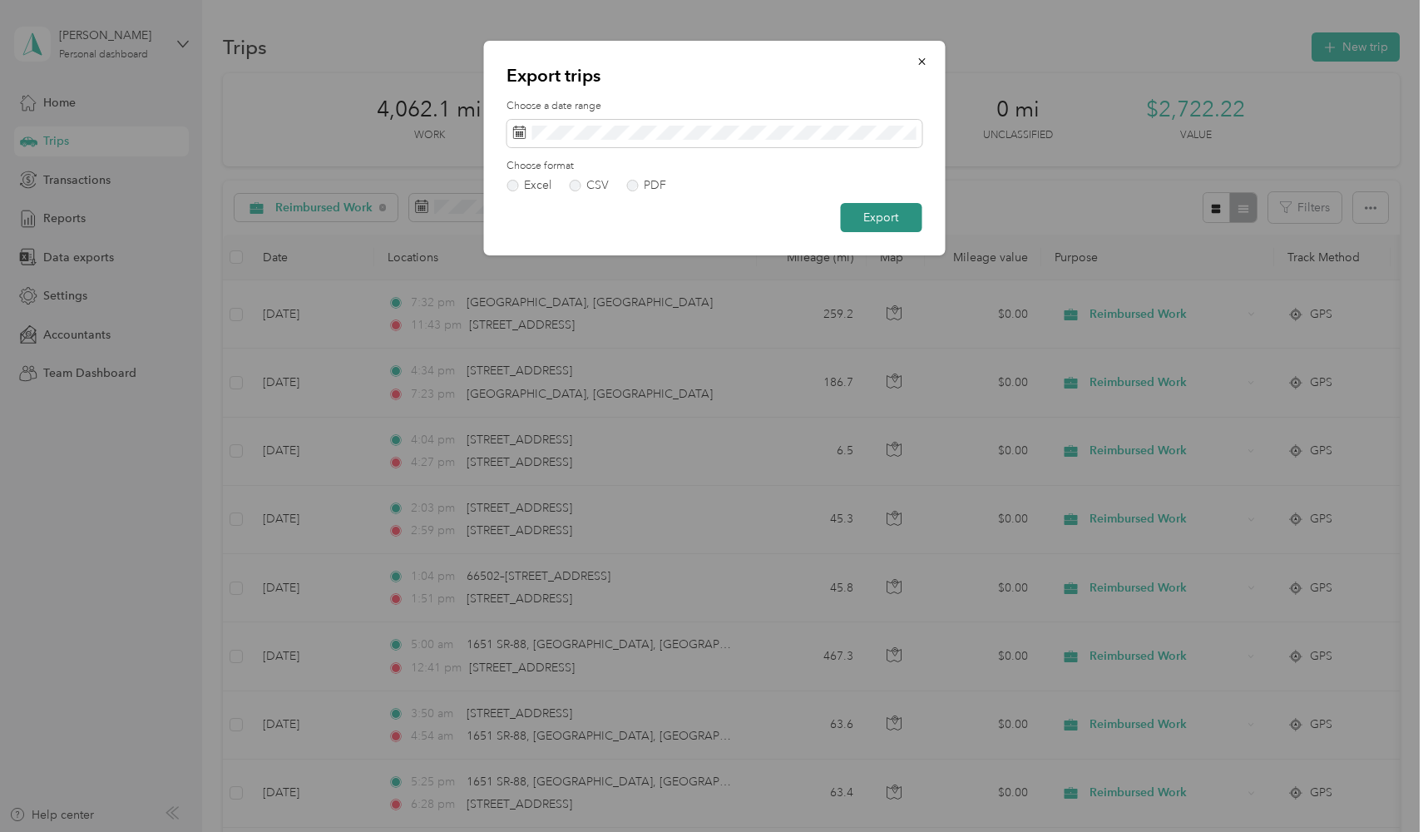
click at [876, 220] on button "Export" at bounding box center [881, 217] width 82 height 29
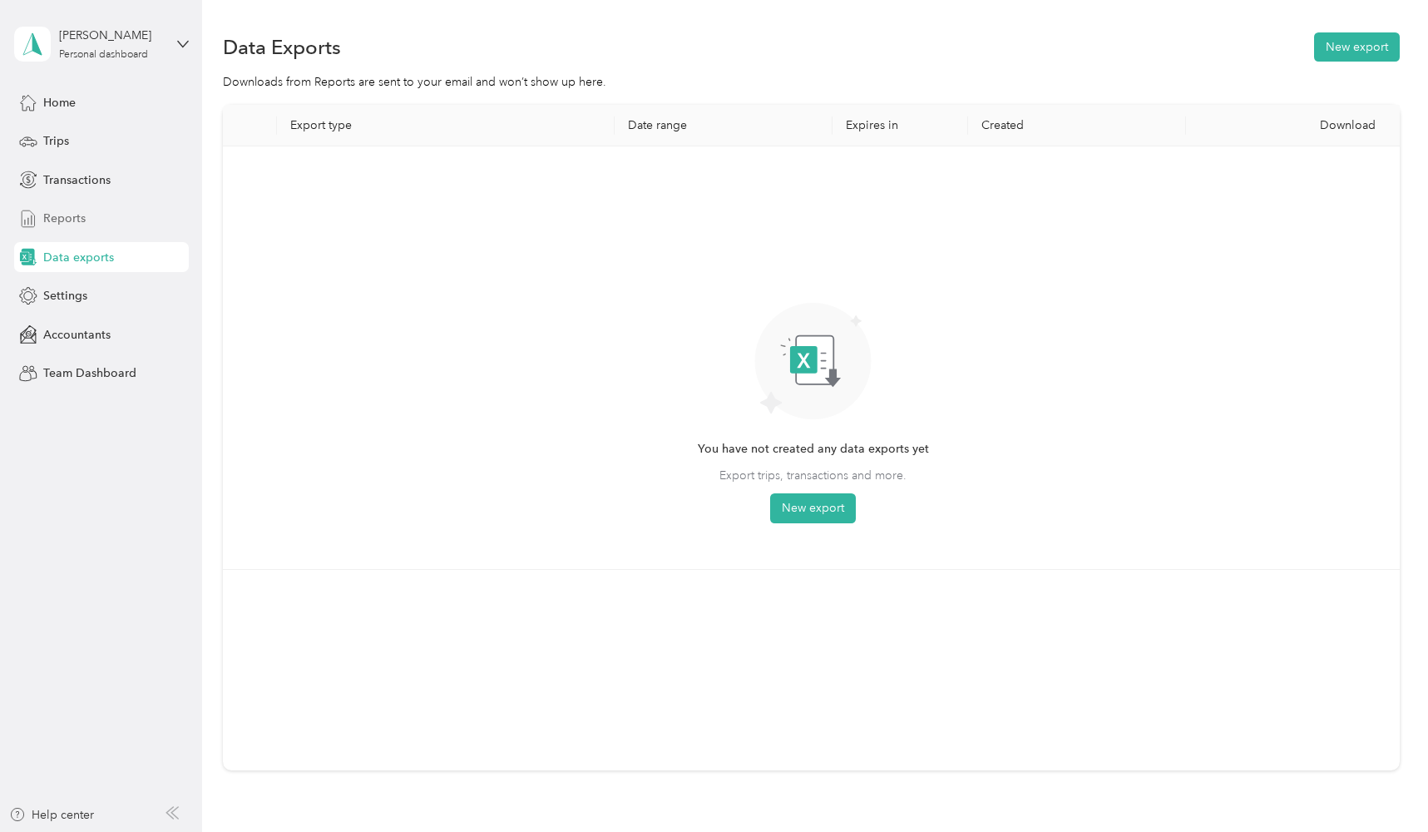
click at [68, 219] on span "Reports" at bounding box center [64, 218] width 42 height 17
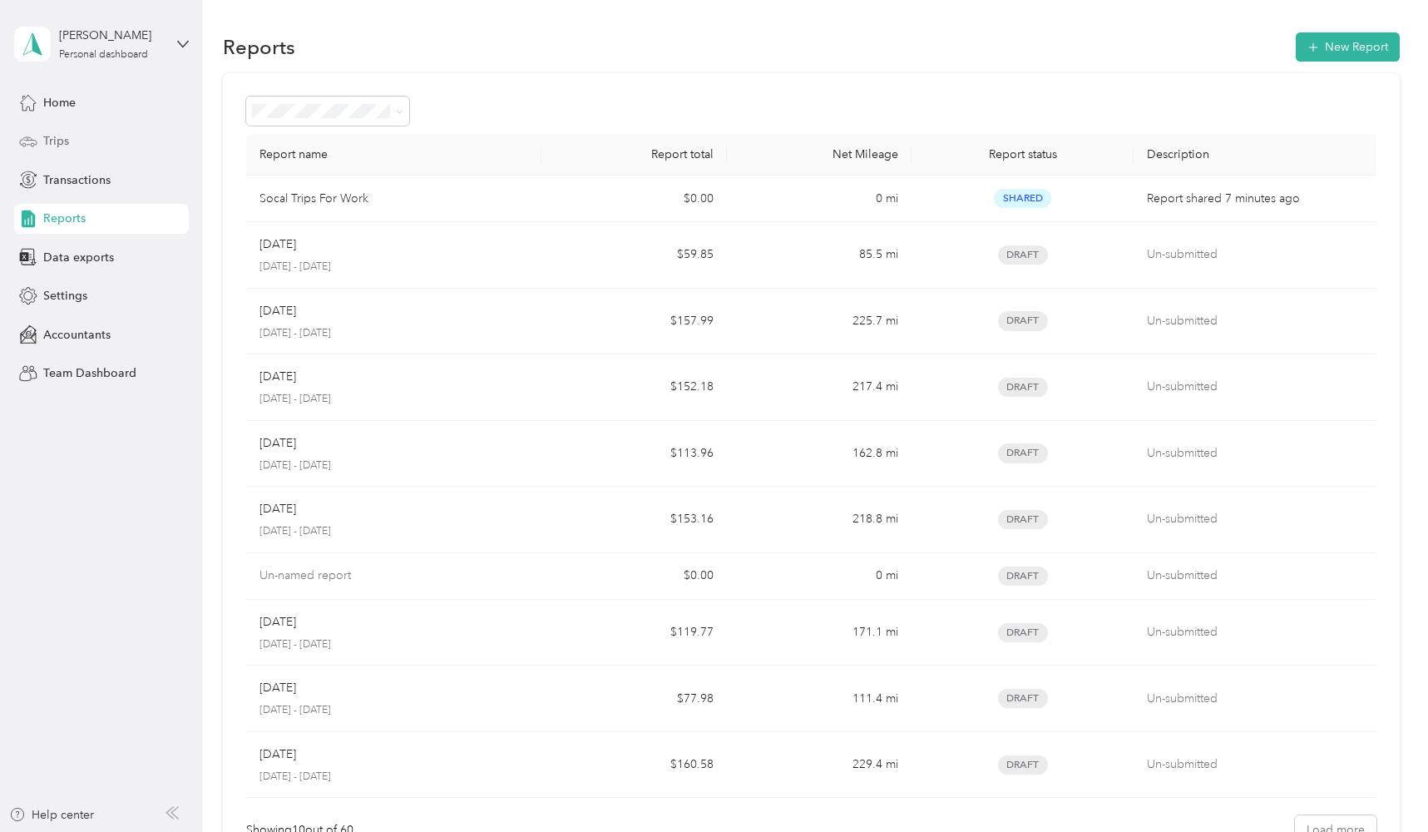
click at [75, 144] on div "Trips" at bounding box center [101, 141] width 175 height 30
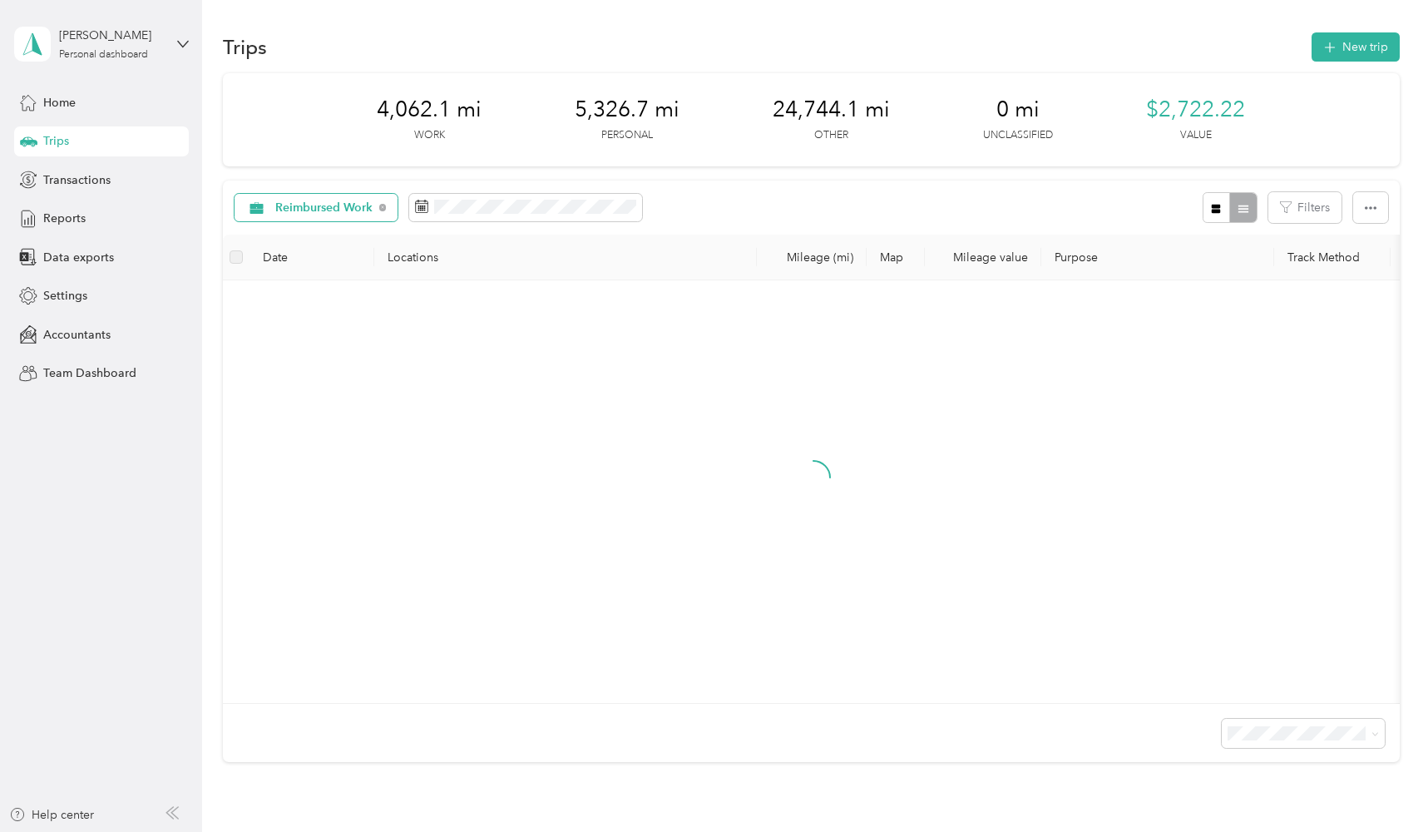
click at [339, 210] on span "Reimbursed Work" at bounding box center [324, 208] width 98 height 12
click at [402, 441] on li "Medical" at bounding box center [320, 440] width 170 height 29
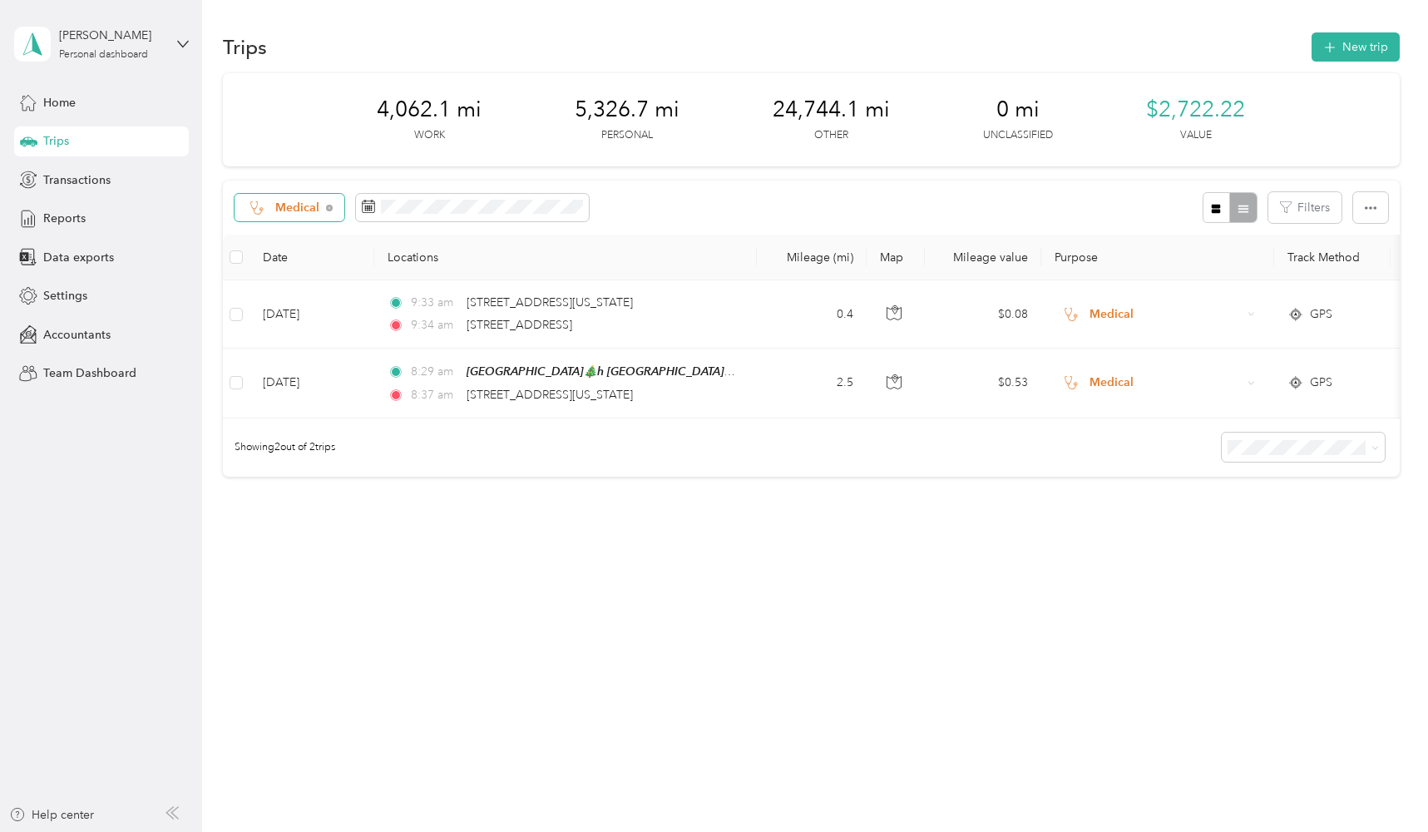
click at [311, 205] on span "Medical" at bounding box center [297, 208] width 45 height 12
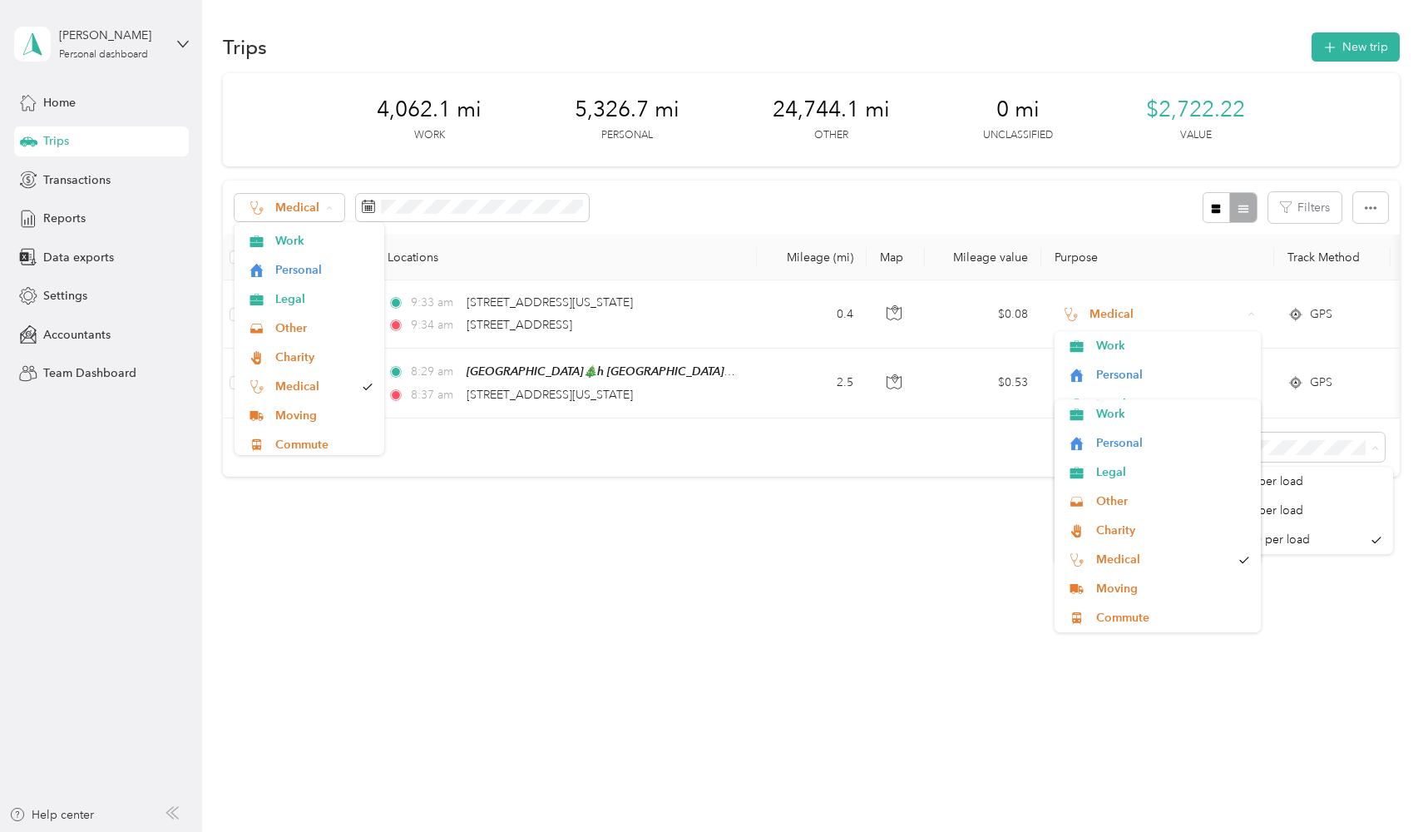
scroll to position [116, 0]
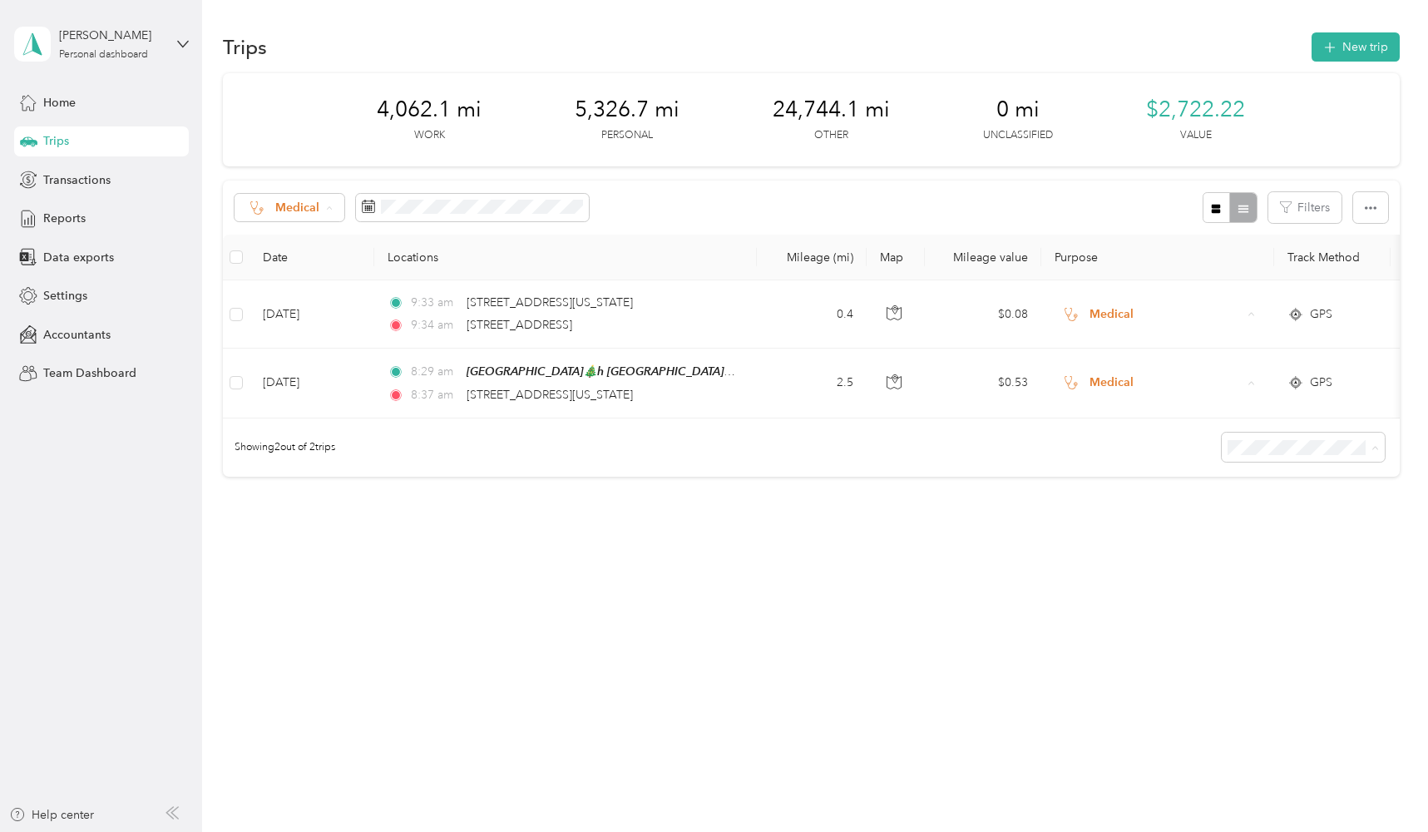
click at [309, 389] on li "Commute" at bounding box center [310, 382] width 151 height 29
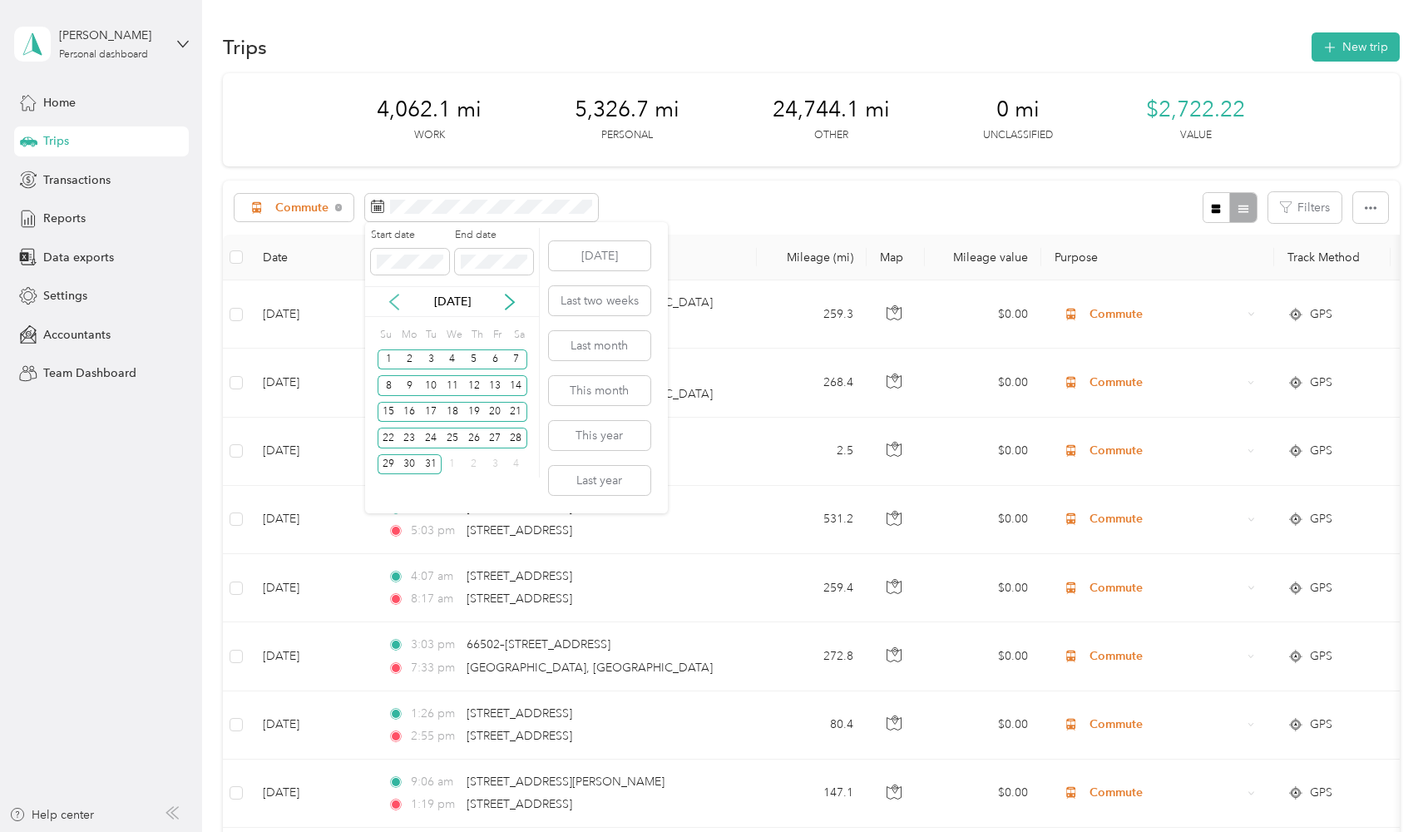
click at [392, 304] on icon at bounding box center [394, 302] width 17 height 17
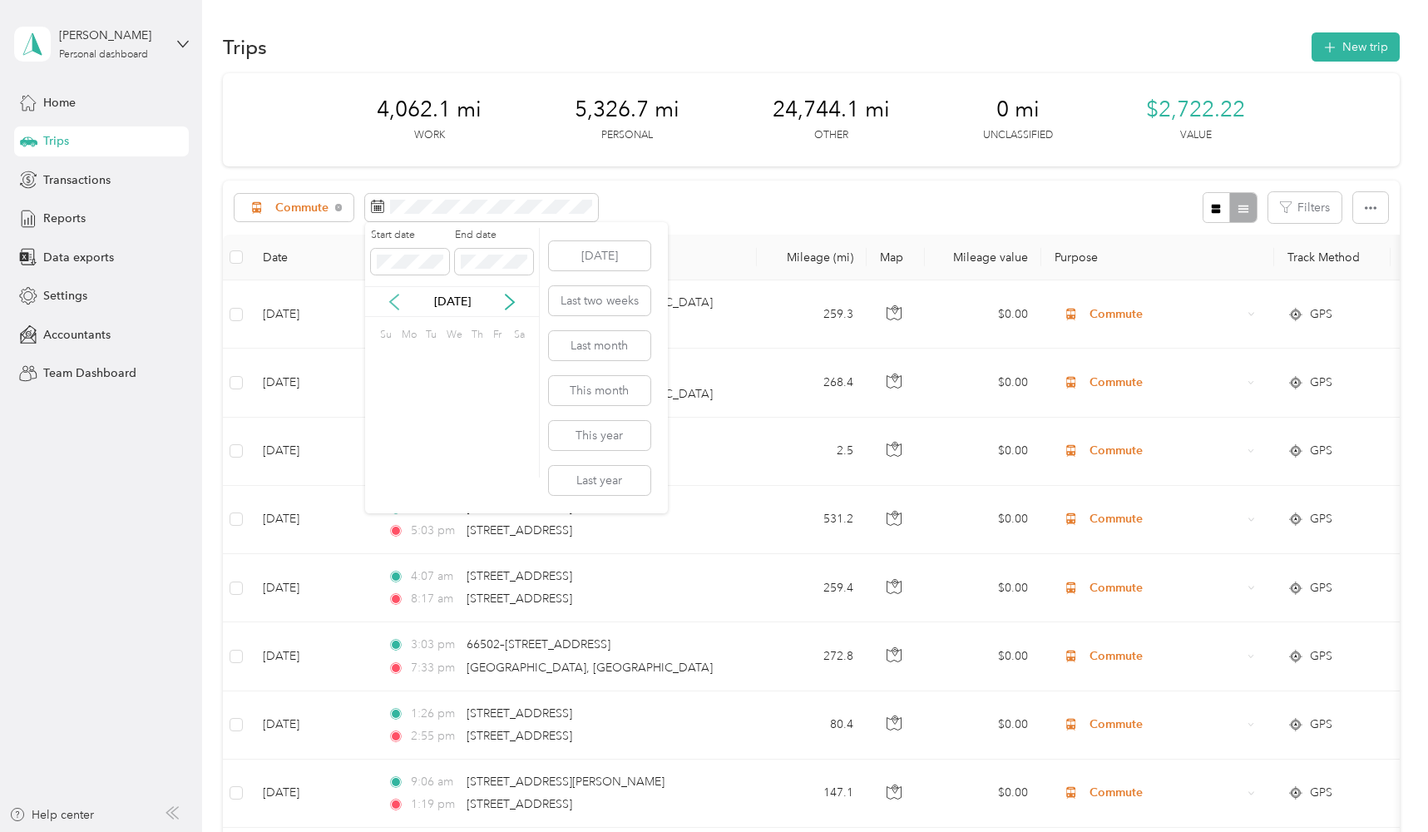
click at [392, 304] on icon at bounding box center [394, 302] width 17 height 17
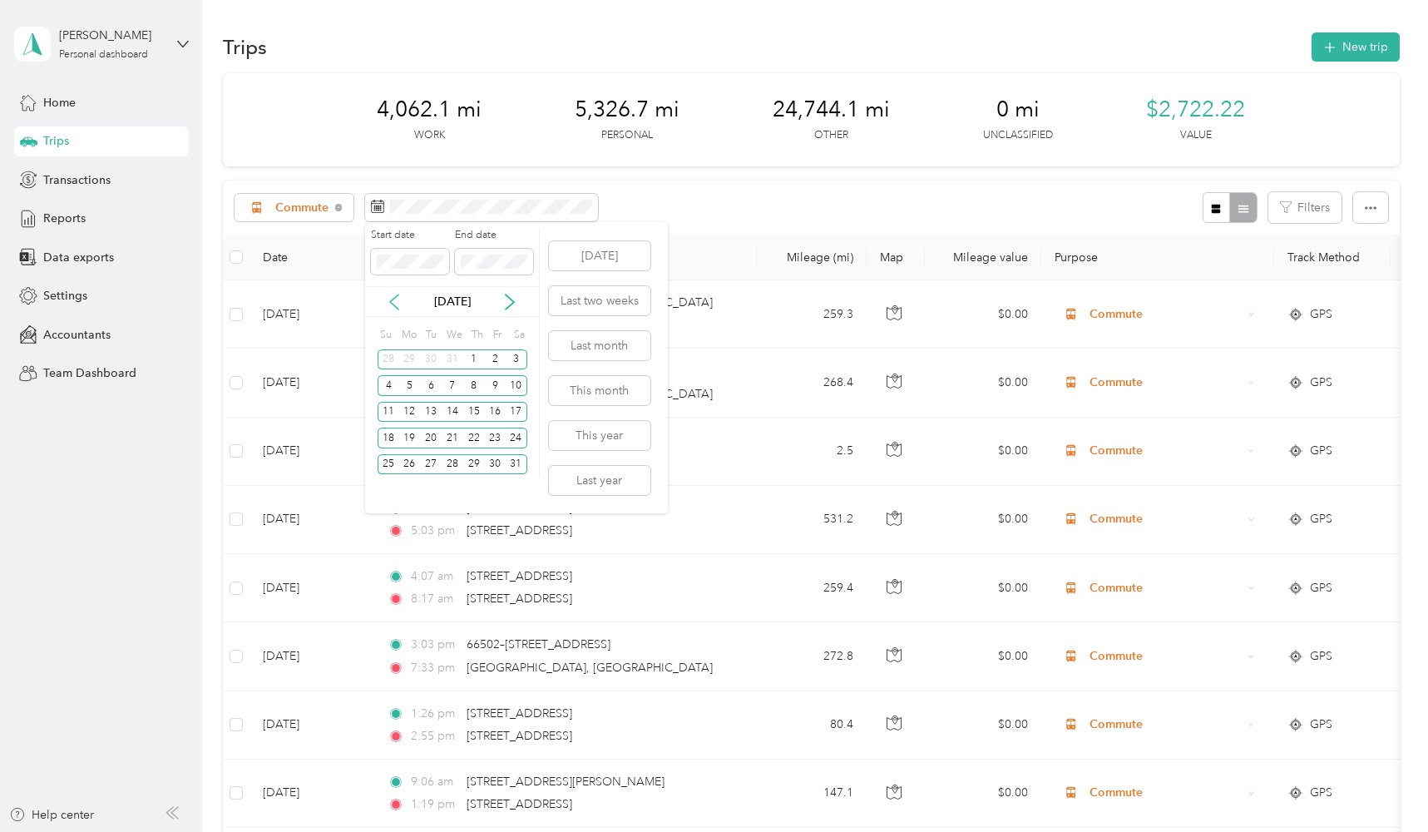
click at [392, 304] on icon at bounding box center [394, 302] width 17 height 17
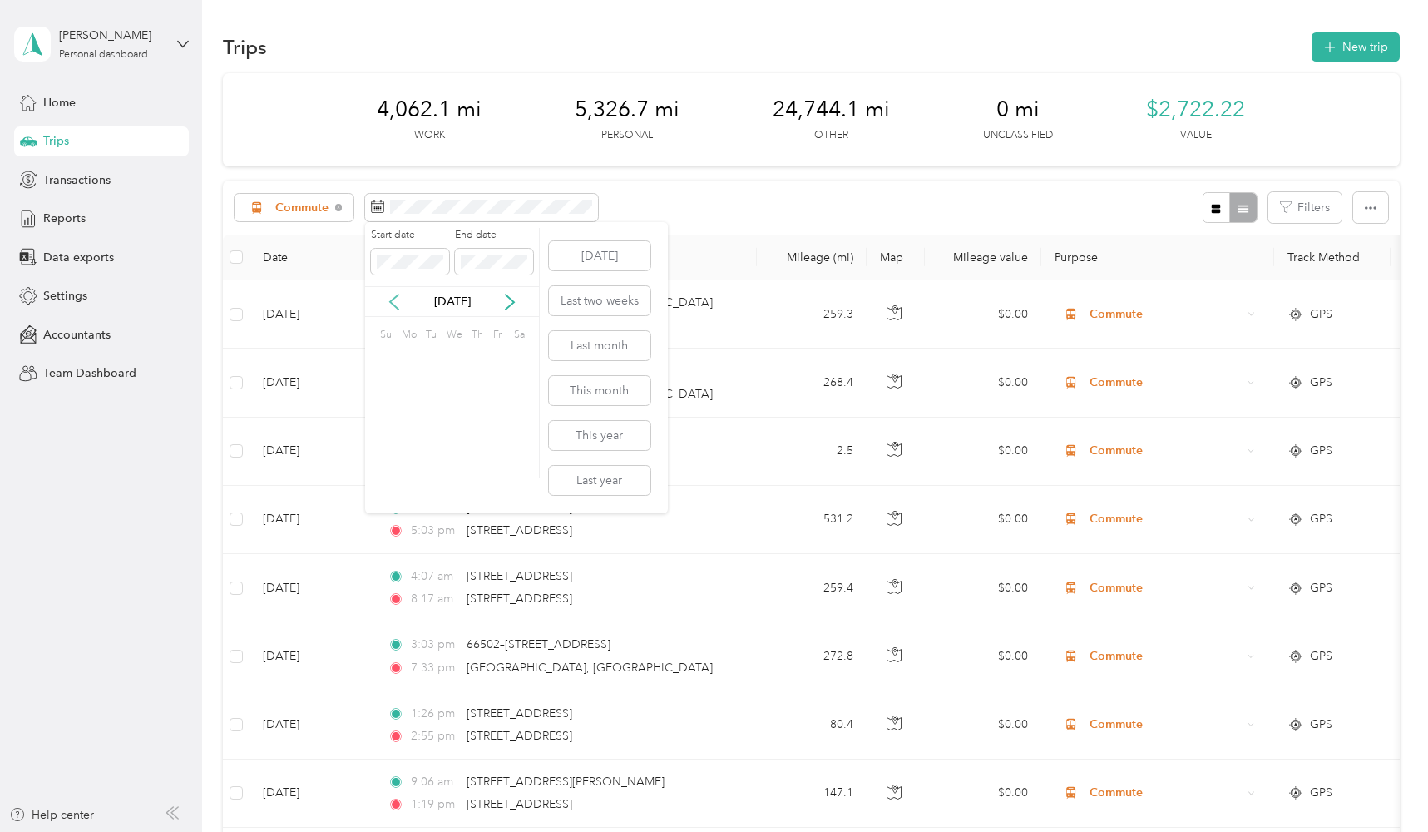
click at [392, 304] on icon at bounding box center [394, 302] width 17 height 17
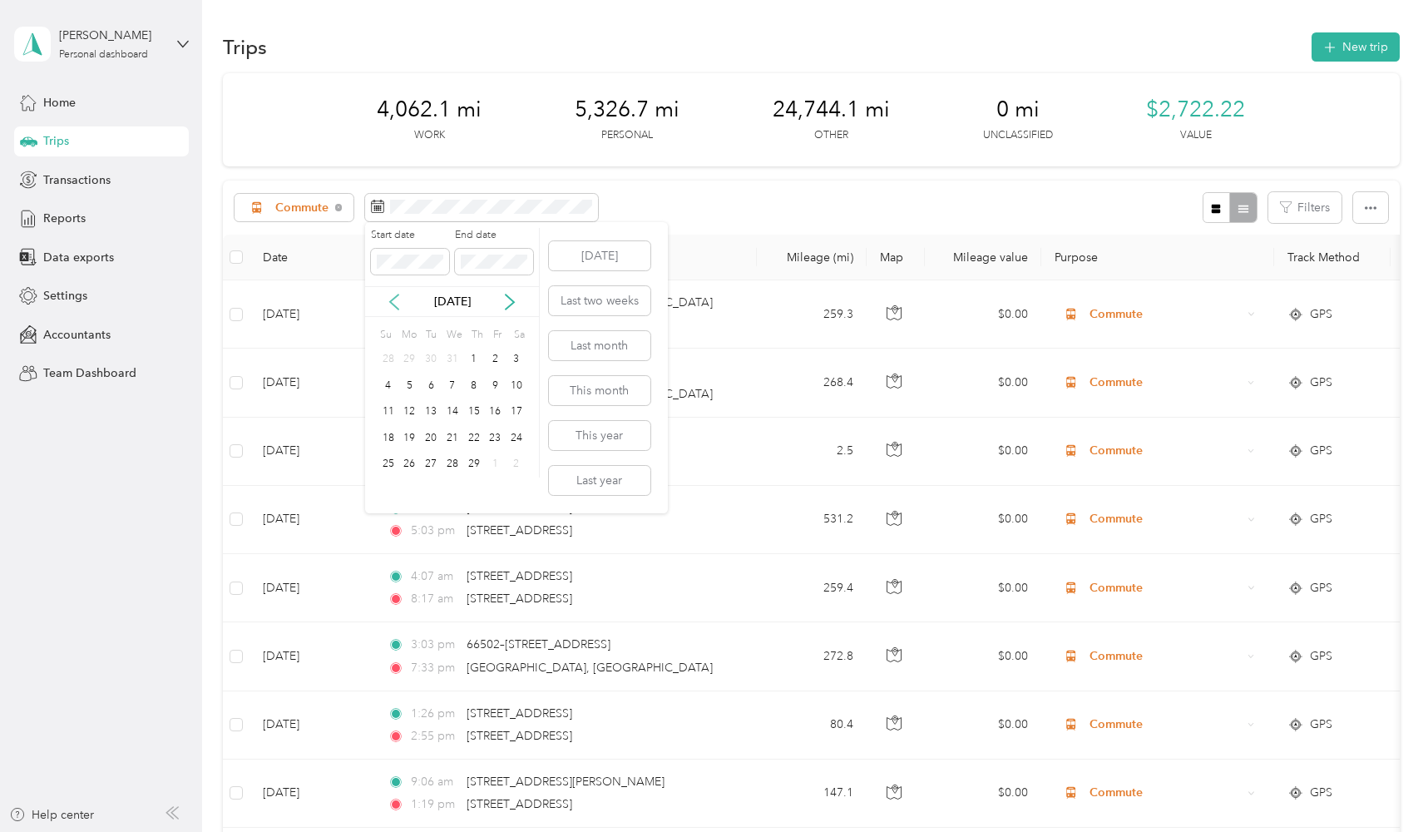
click at [392, 304] on icon at bounding box center [394, 302] width 17 height 17
click at [408, 354] on div "1" at bounding box center [410, 359] width 22 height 21
click at [516, 298] on icon at bounding box center [510, 302] width 17 height 17
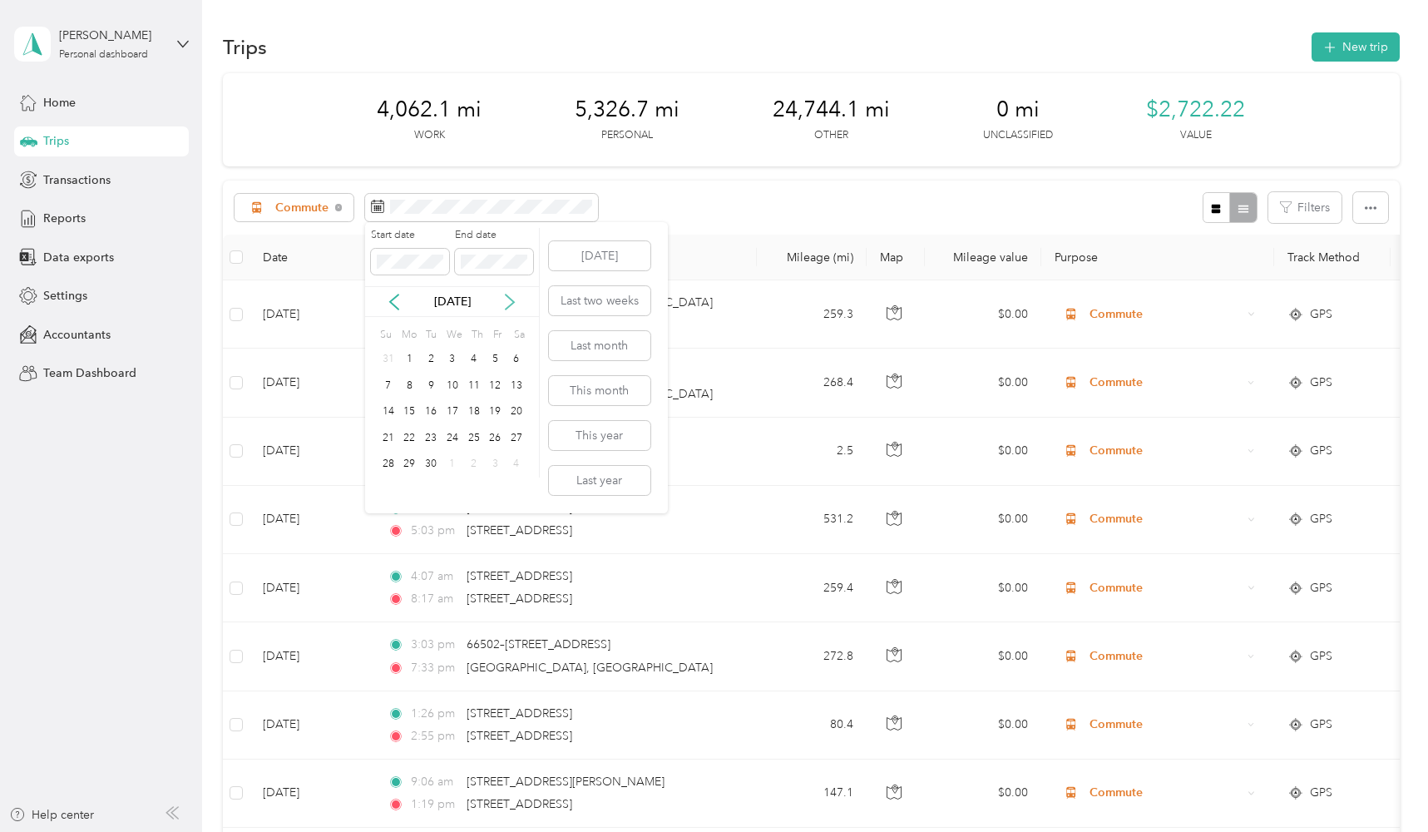
click at [516, 298] on icon at bounding box center [510, 302] width 17 height 17
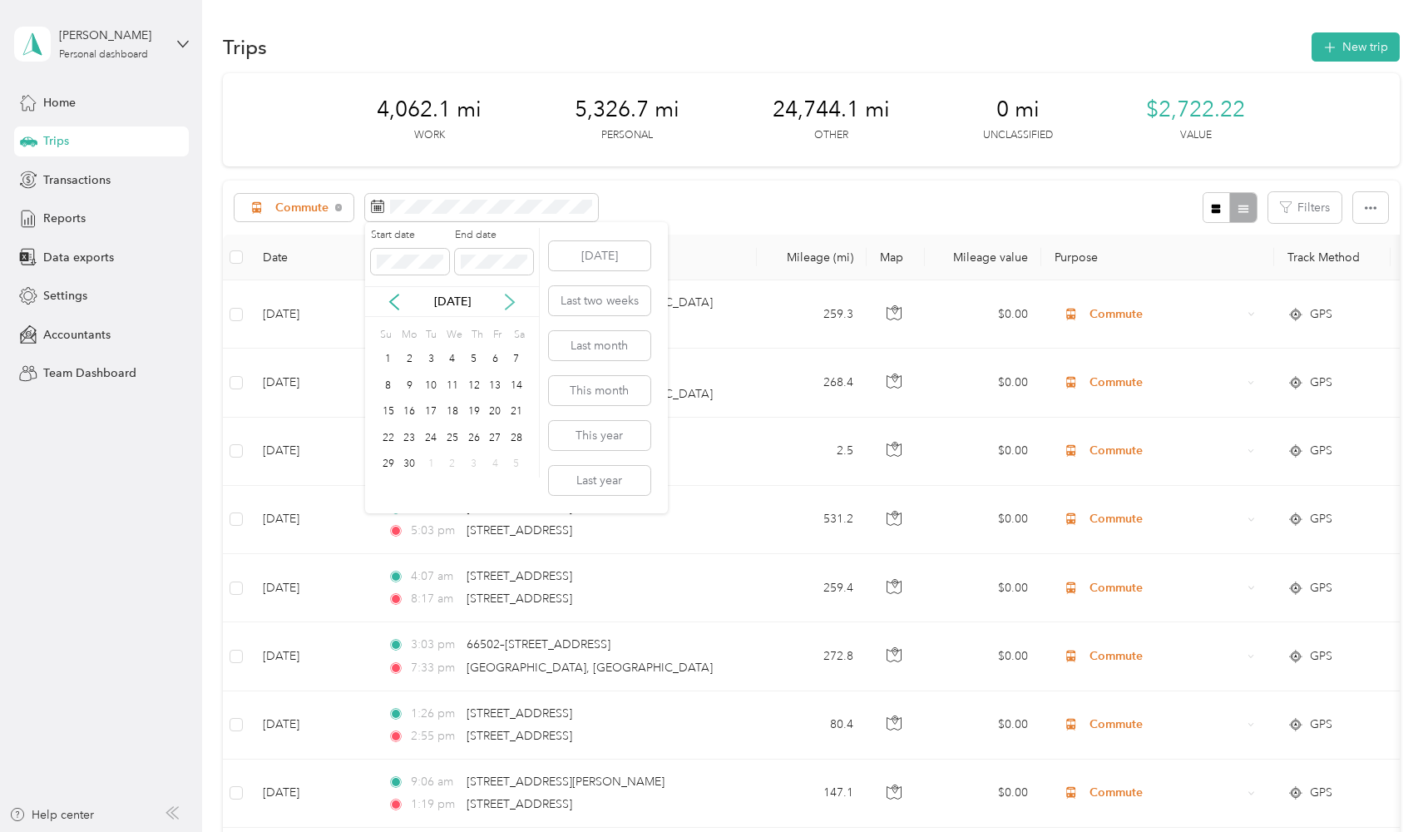
click at [516, 298] on icon at bounding box center [510, 302] width 17 height 17
click at [397, 302] on icon at bounding box center [394, 302] width 17 height 17
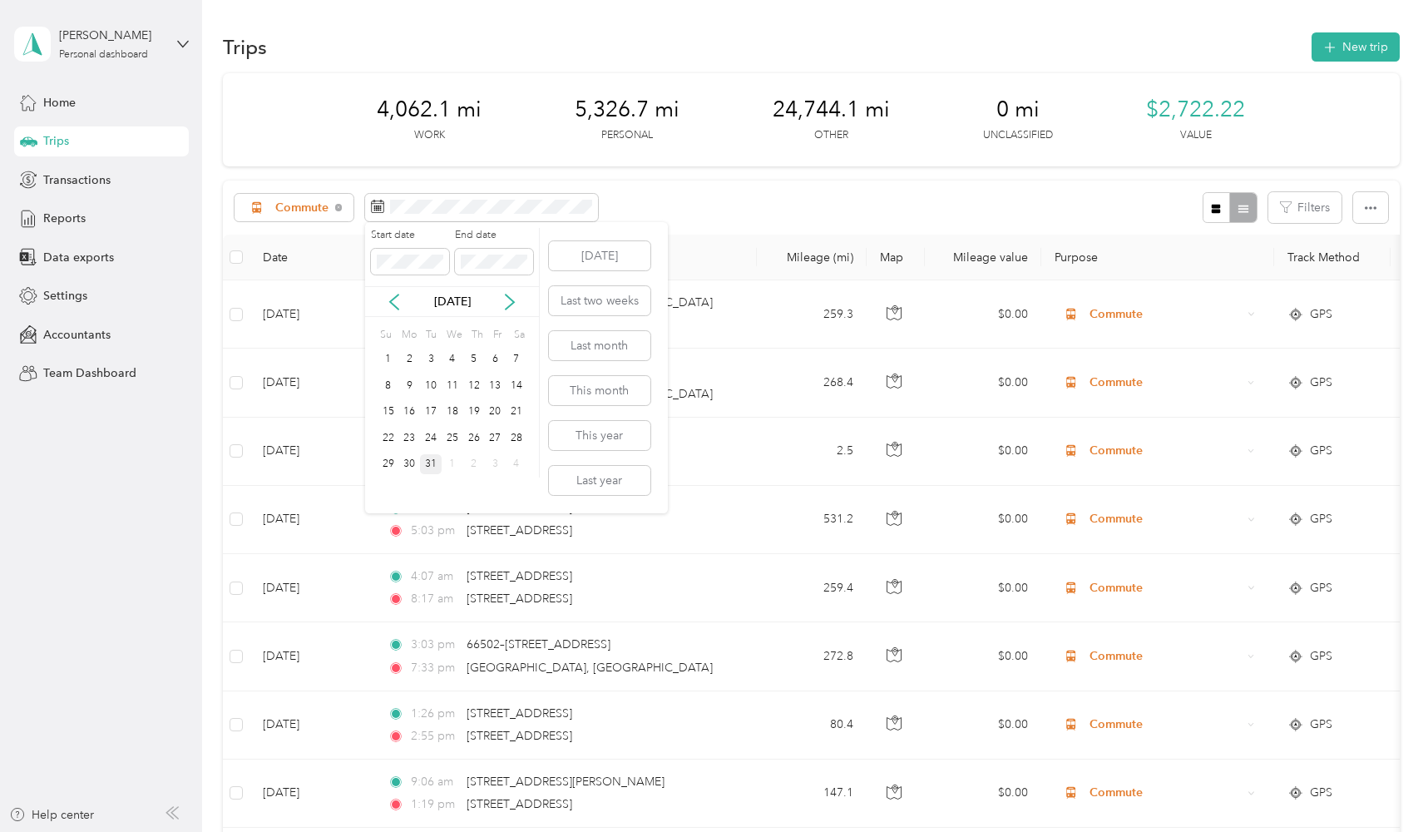
click at [432, 467] on div "31" at bounding box center [431, 464] width 22 height 21
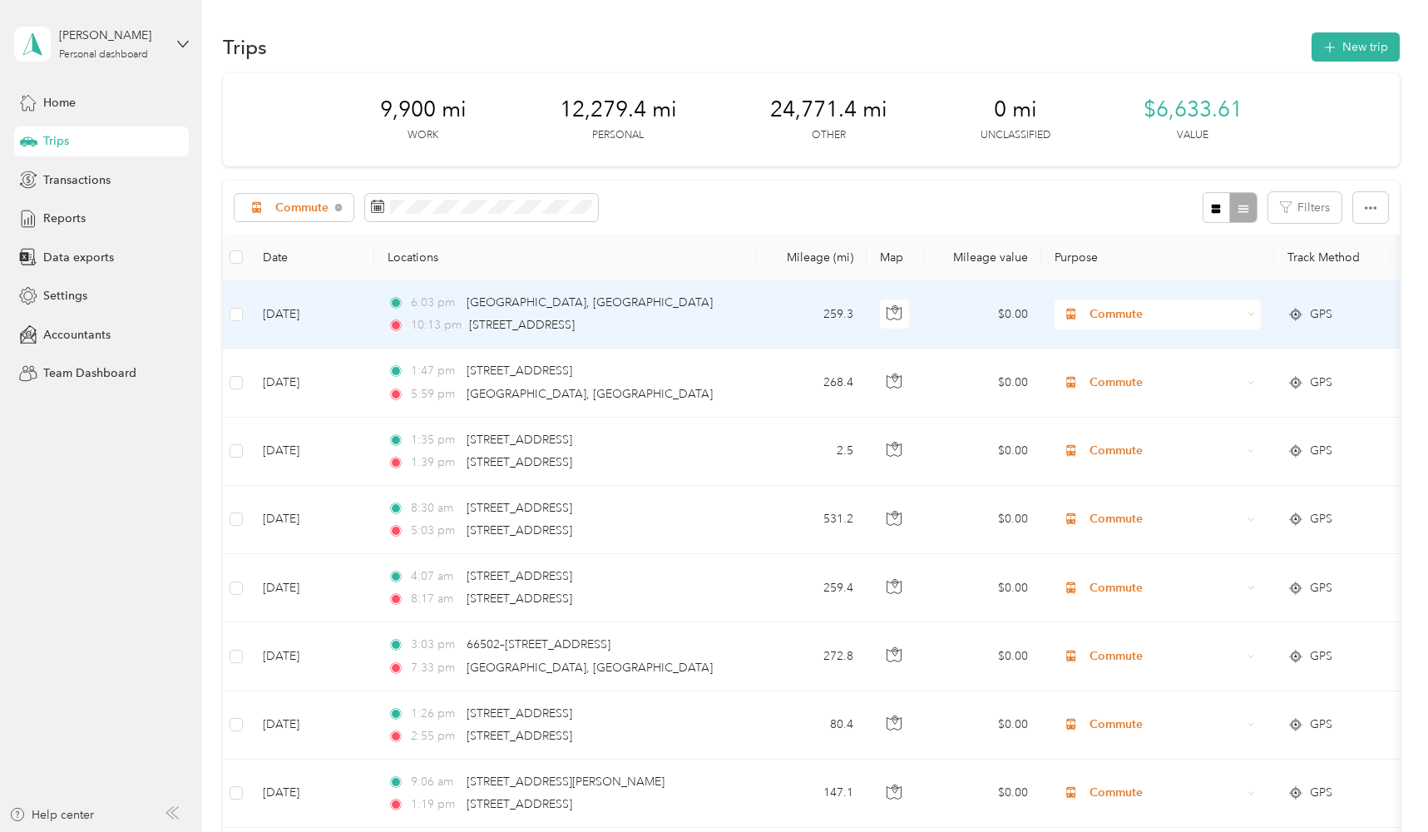
click at [1136, 309] on span "Commute" at bounding box center [1165, 314] width 152 height 18
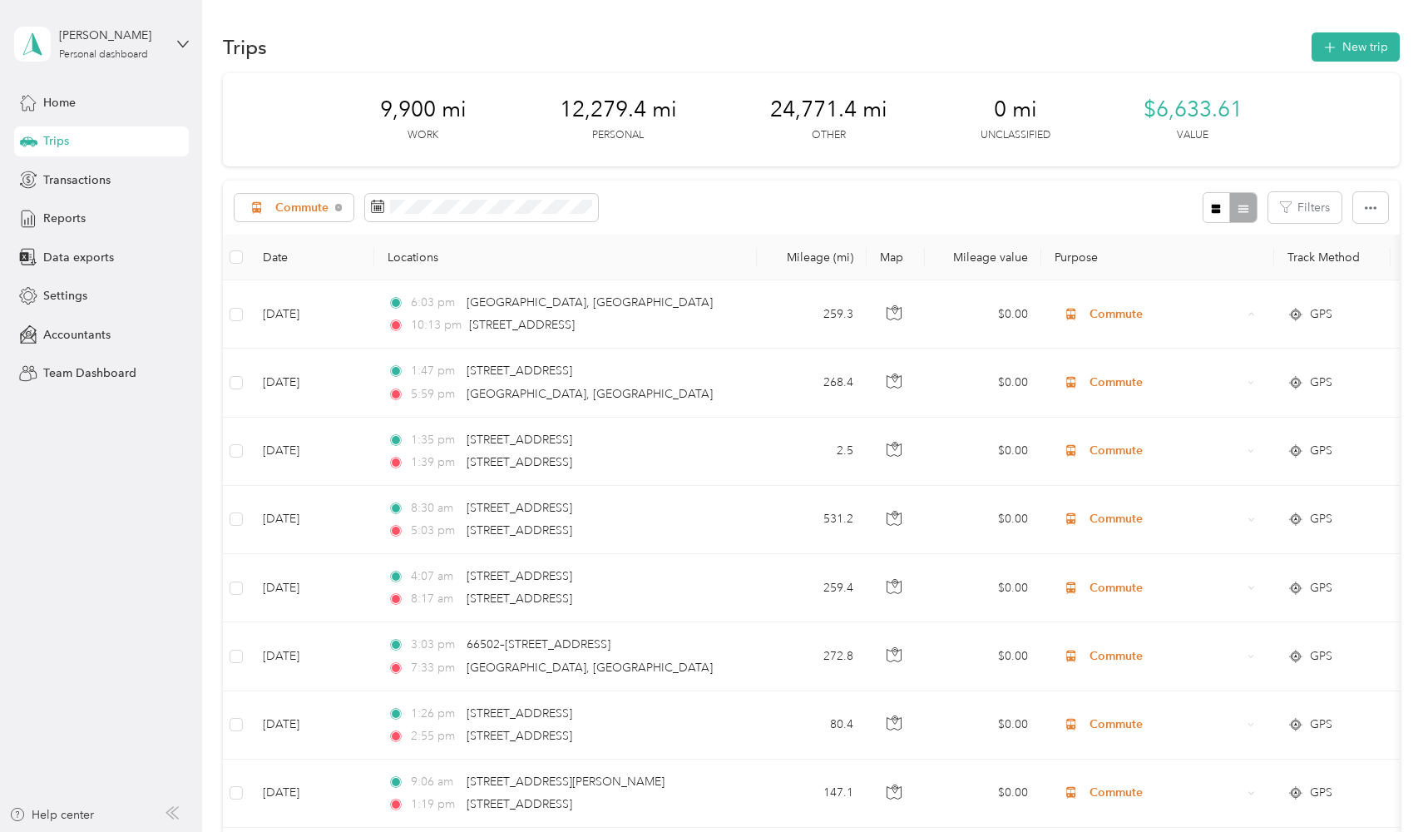
click at [1139, 251] on th "Purpose" at bounding box center [1157, 258] width 233 height 46
click at [332, 206] on div "Commute" at bounding box center [295, 208] width 120 height 28
click at [328, 233] on span "All purposes" at bounding box center [323, 236] width 97 height 17
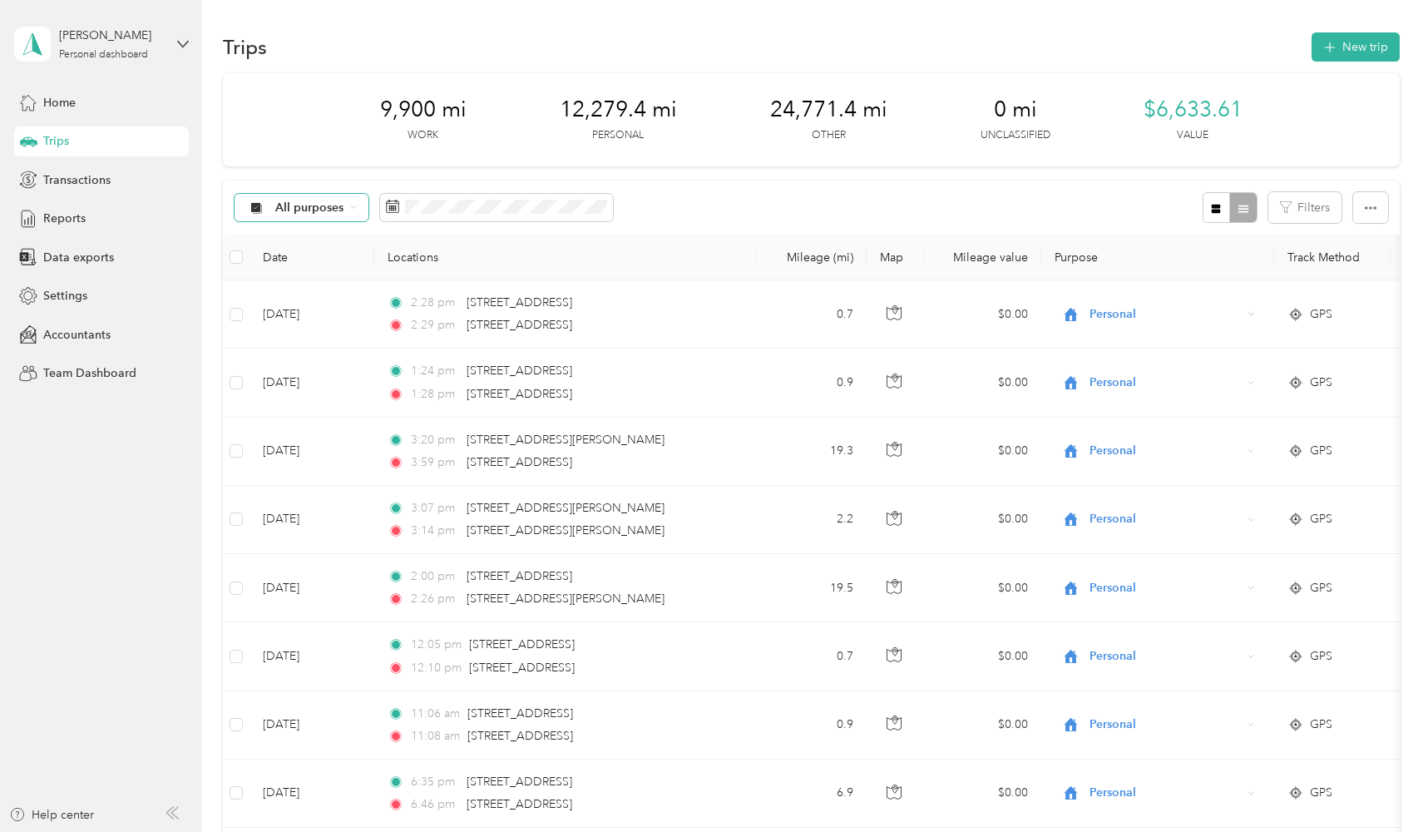
click at [352, 205] on icon at bounding box center [353, 207] width 7 height 7
click at [352, 201] on div "All purposes" at bounding box center [302, 208] width 135 height 28
click at [340, 300] on span "Work" at bounding box center [323, 294] width 97 height 17
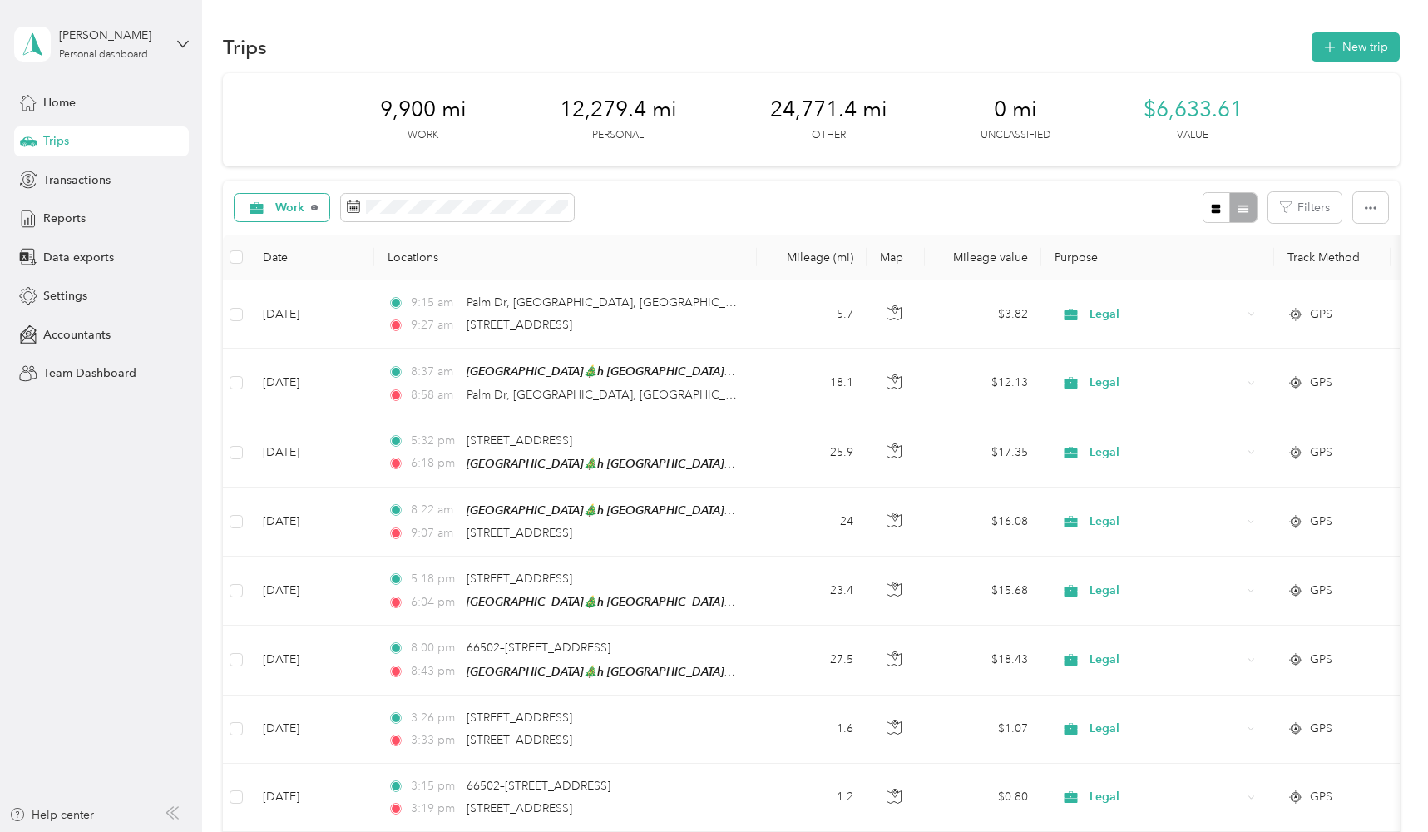
click at [315, 208] on icon at bounding box center [314, 208] width 7 height 7
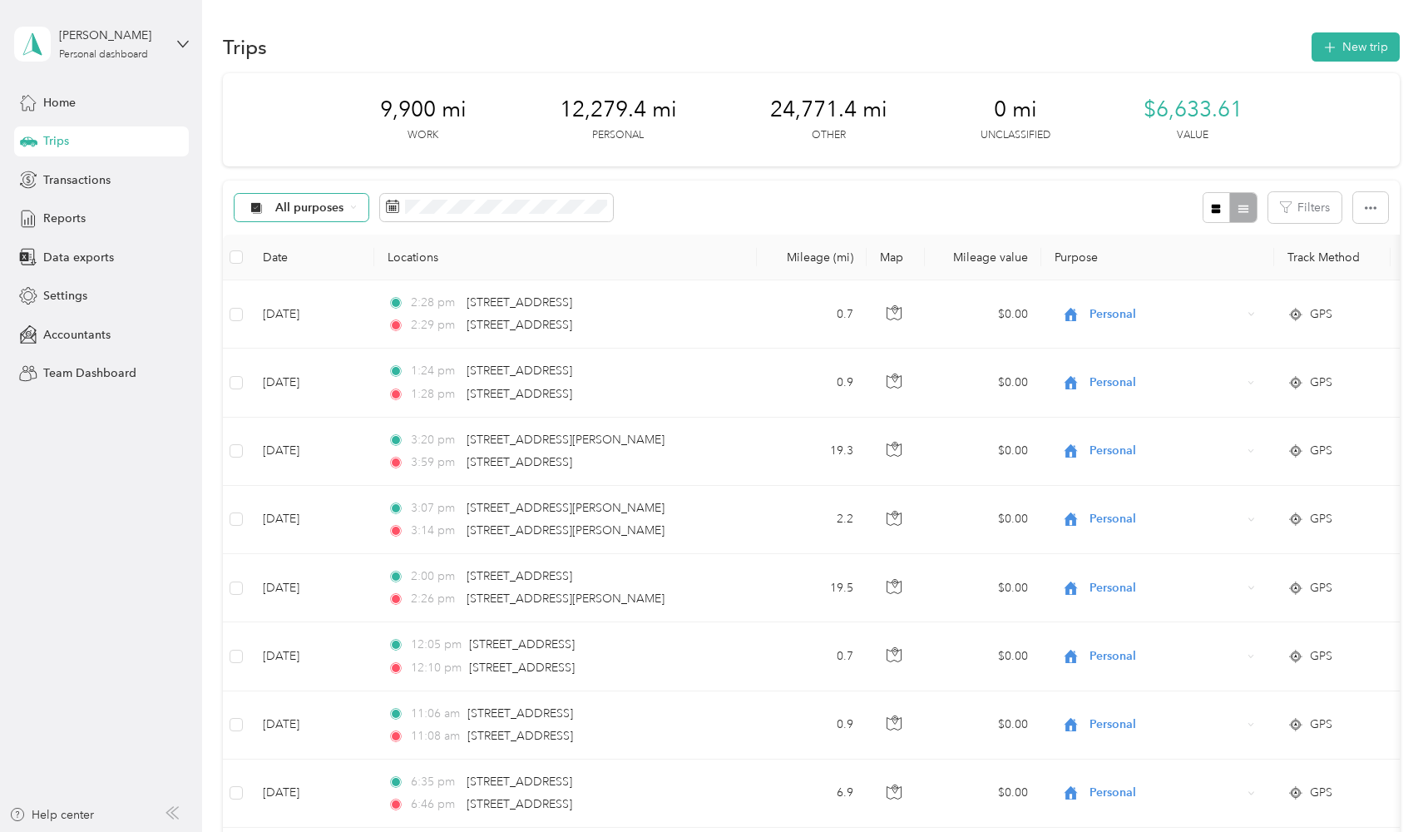
click at [315, 209] on span "All purposes" at bounding box center [309, 208] width 69 height 12
click at [305, 209] on span "All purposes" at bounding box center [309, 208] width 69 height 12
click at [304, 202] on span "All purposes" at bounding box center [309, 208] width 69 height 12
click at [675, 180] on div "All purposes Filters" at bounding box center [811, 207] width 1177 height 54
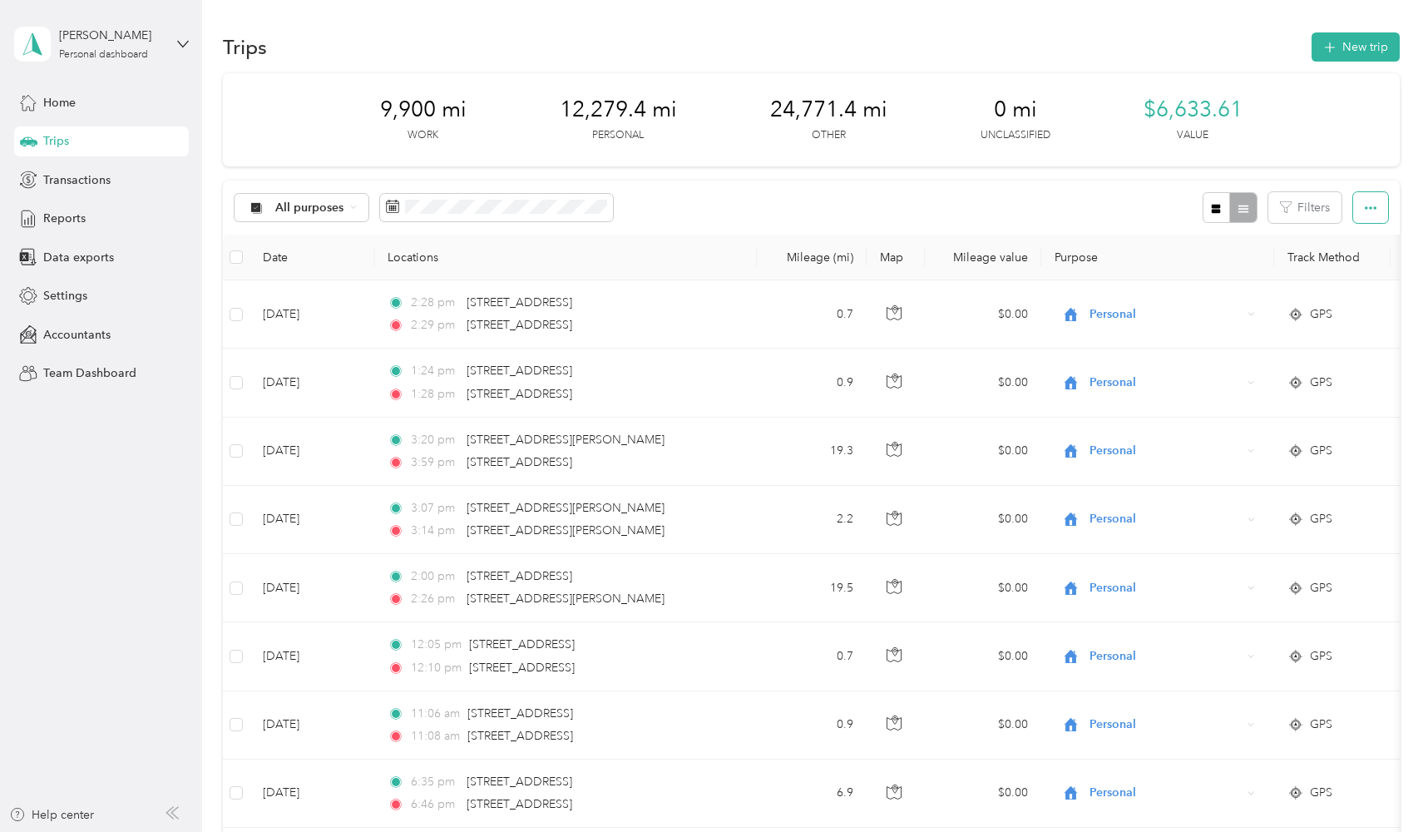
click at [1374, 205] on icon "button" at bounding box center [1371, 208] width 12 height 12
click at [1350, 266] on span "Export" at bounding box center [1350, 267] width 35 height 14
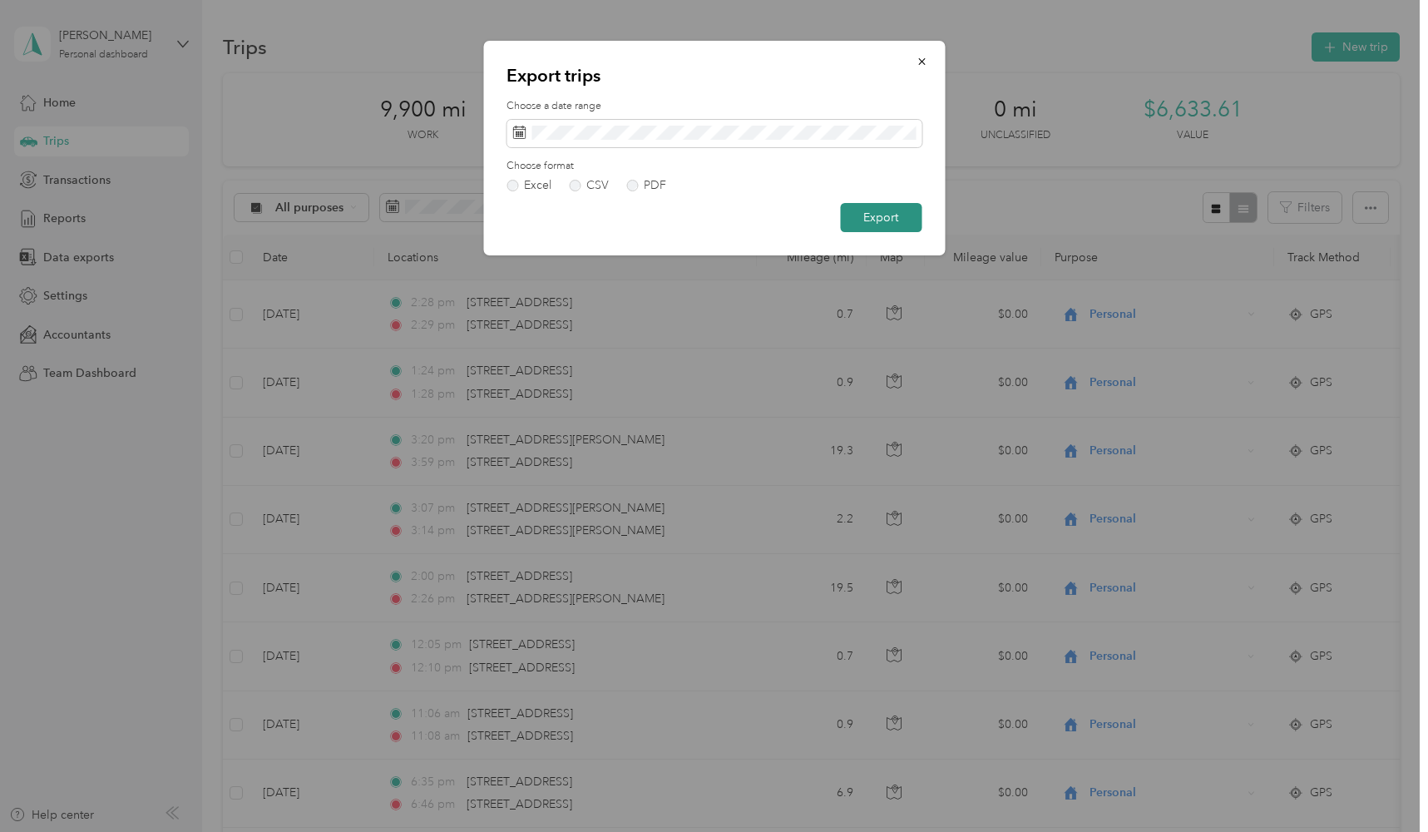
click at [884, 216] on button "Export" at bounding box center [881, 217] width 82 height 29
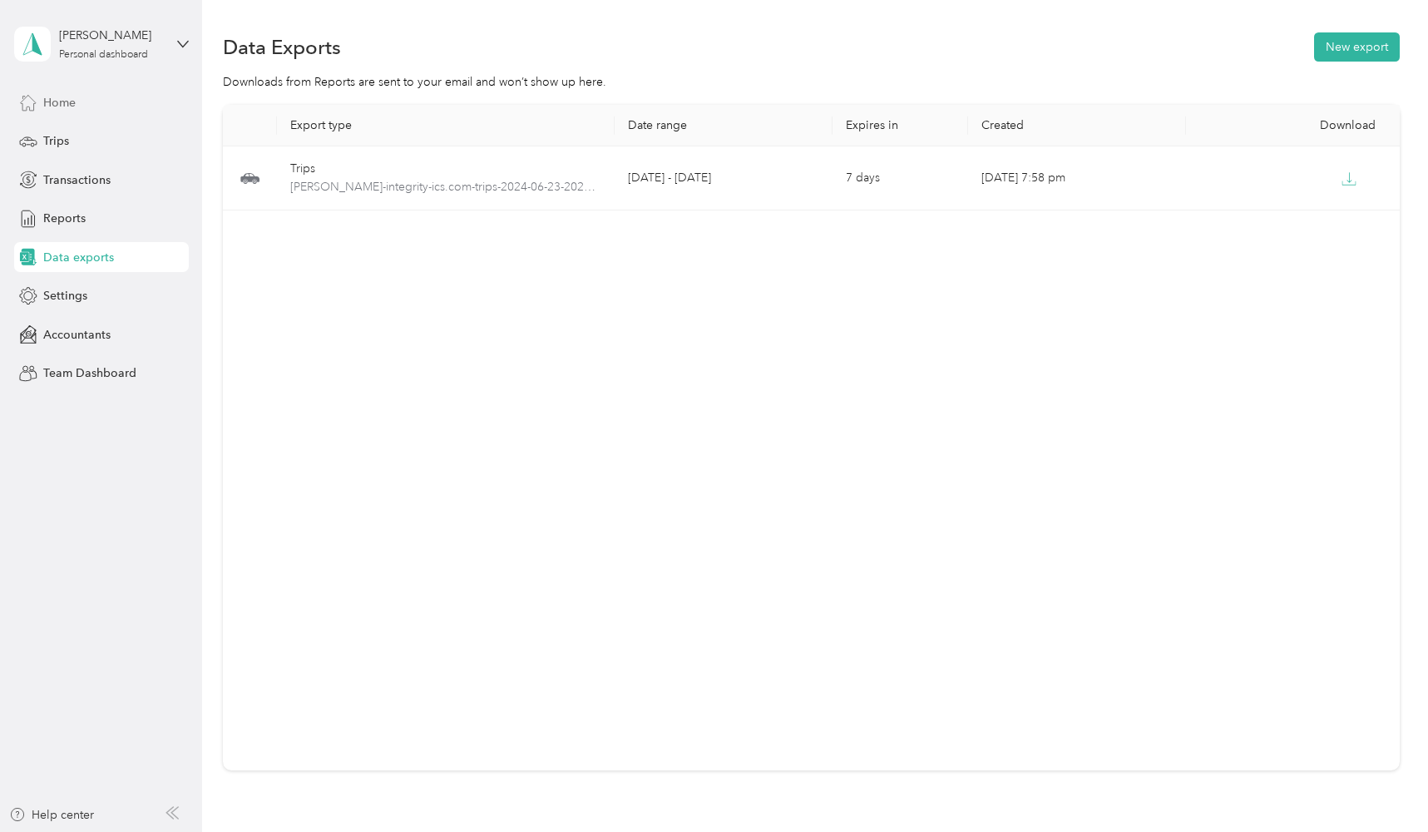
click at [59, 97] on span "Home" at bounding box center [59, 102] width 32 height 17
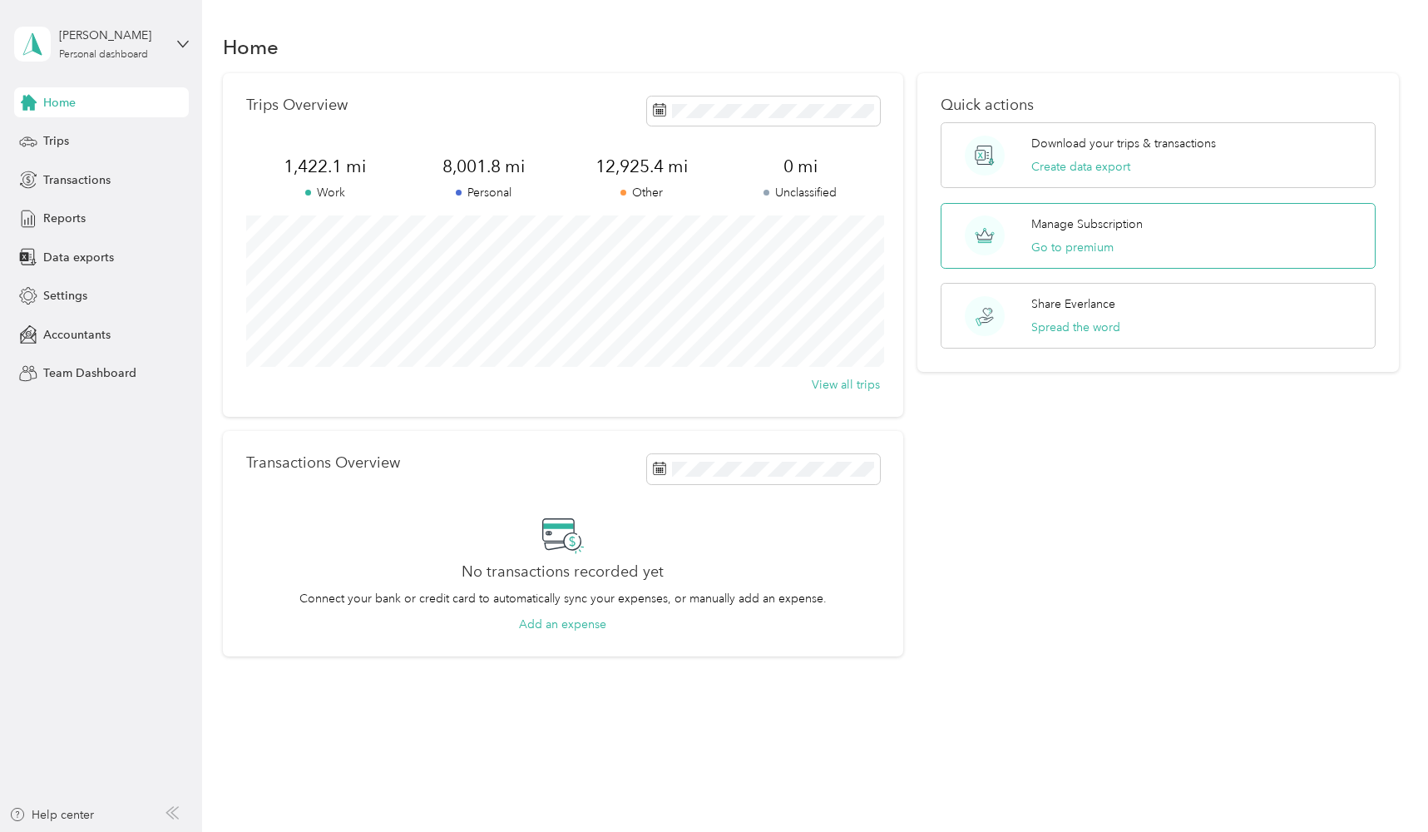
click at [1080, 223] on p "Manage Subscription" at bounding box center [1086, 223] width 111 height 17
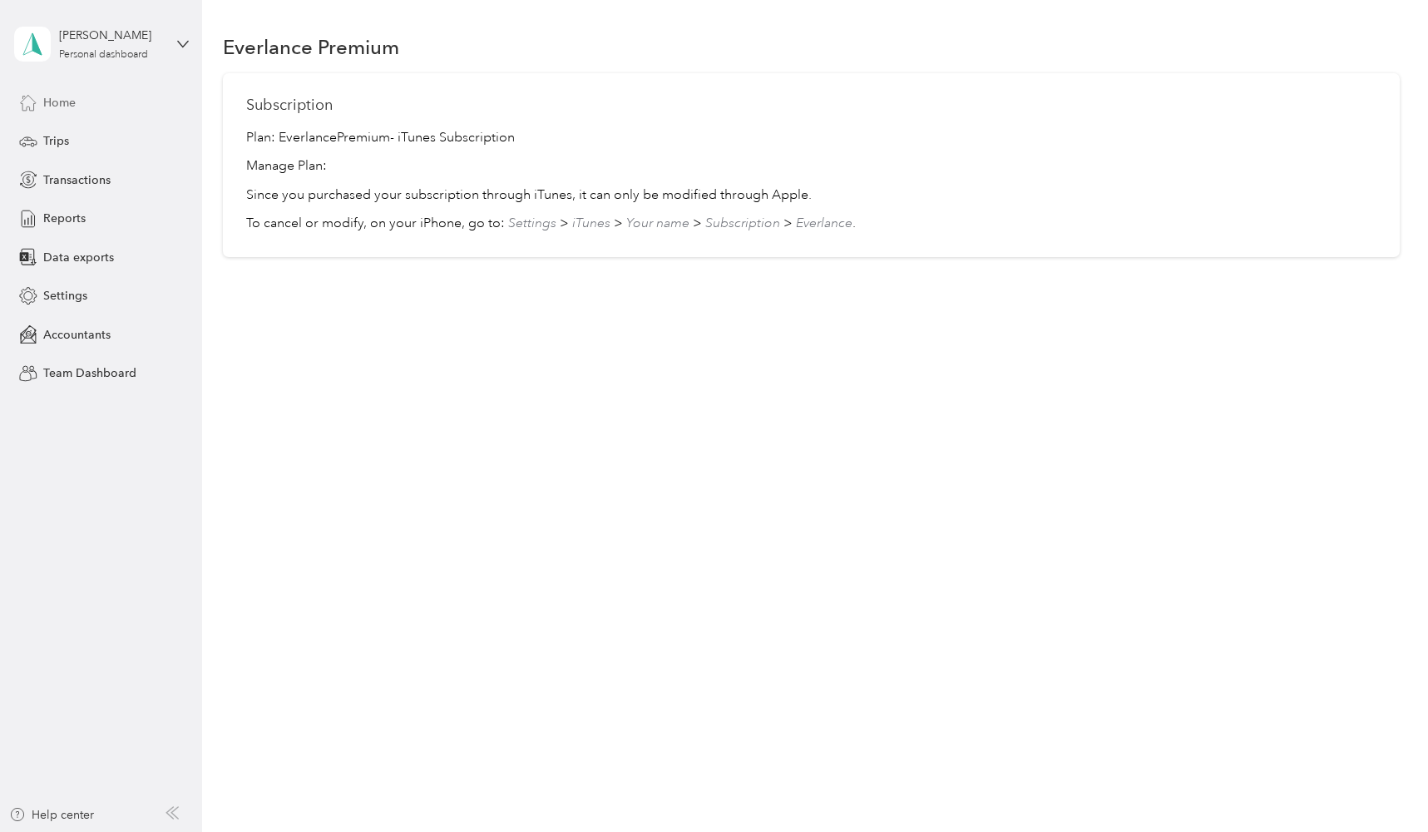
click at [57, 105] on span "Home" at bounding box center [59, 102] width 32 height 17
